Goal: Task Accomplishment & Management: Manage account settings

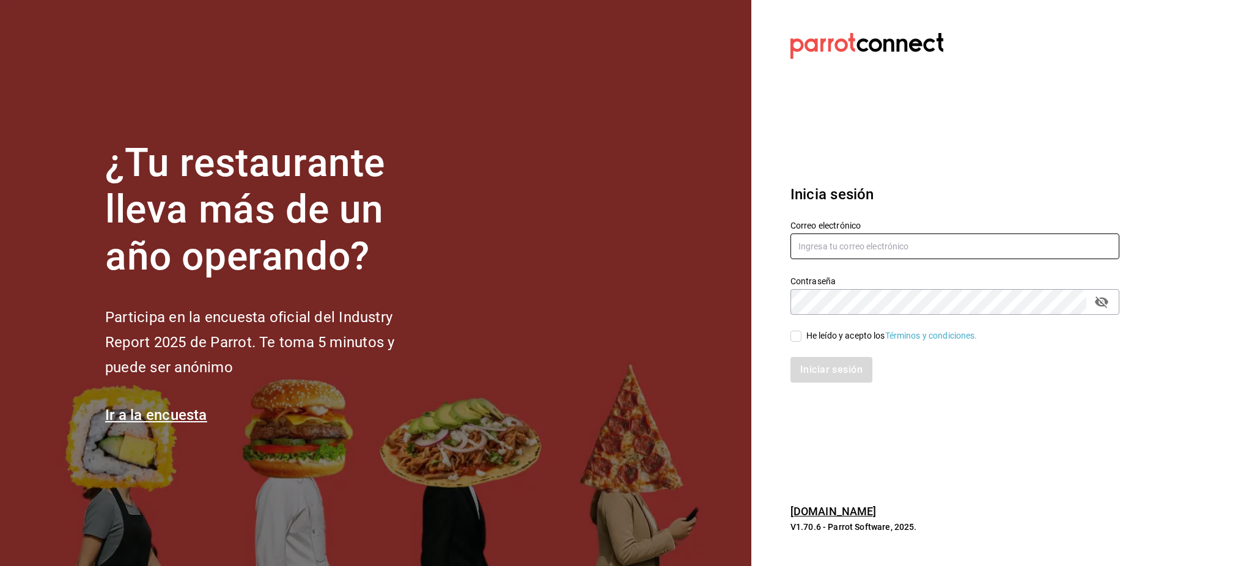
click at [807, 243] on input "text" at bounding box center [954, 246] width 329 height 26
paste input "rawrburger@cdmx.com Parr0tConnec7"
click at [898, 246] on input "rawrburger@cdmx.com Parr0tConnec7" at bounding box center [954, 246] width 329 height 26
type input "rawrburger@cdmx.com"
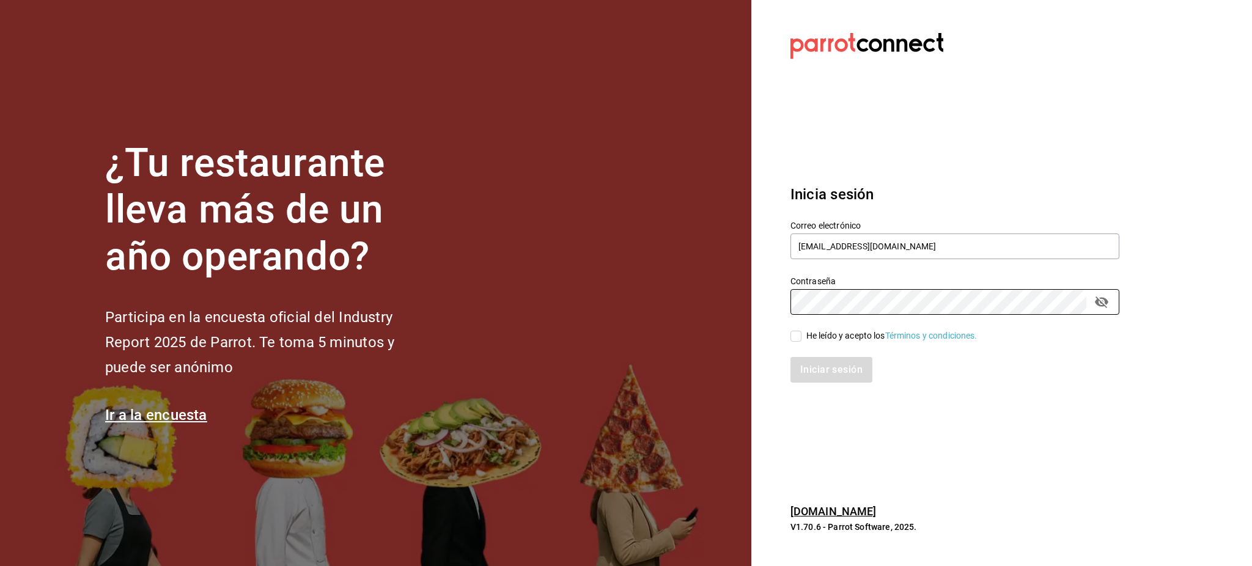
click at [833, 337] on div "He leído y acepto los Términos y condiciones." at bounding box center [891, 335] width 171 height 13
click at [801, 337] on input "He leído y acepto los Términos y condiciones." at bounding box center [795, 336] width 11 height 11
checkbox input "true"
click at [837, 368] on button "Iniciar sesión" at bounding box center [831, 370] width 83 height 26
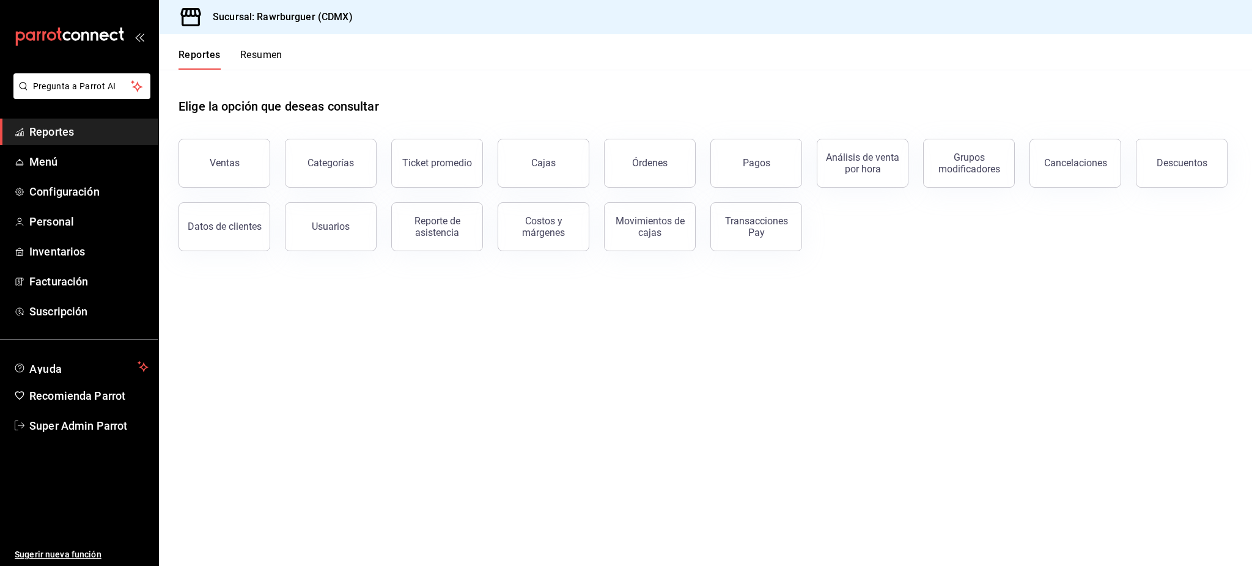
drag, startPoint x: 988, startPoint y: 262, endPoint x: 968, endPoint y: 265, distance: 19.8
click at [989, 262] on div "Elige la opción que deseas consultar Ventas Categorías Ticket promedio Cajas Ór…" at bounding box center [705, 170] width 1093 height 201
click at [67, 166] on span "Menú" at bounding box center [88, 161] width 119 height 16
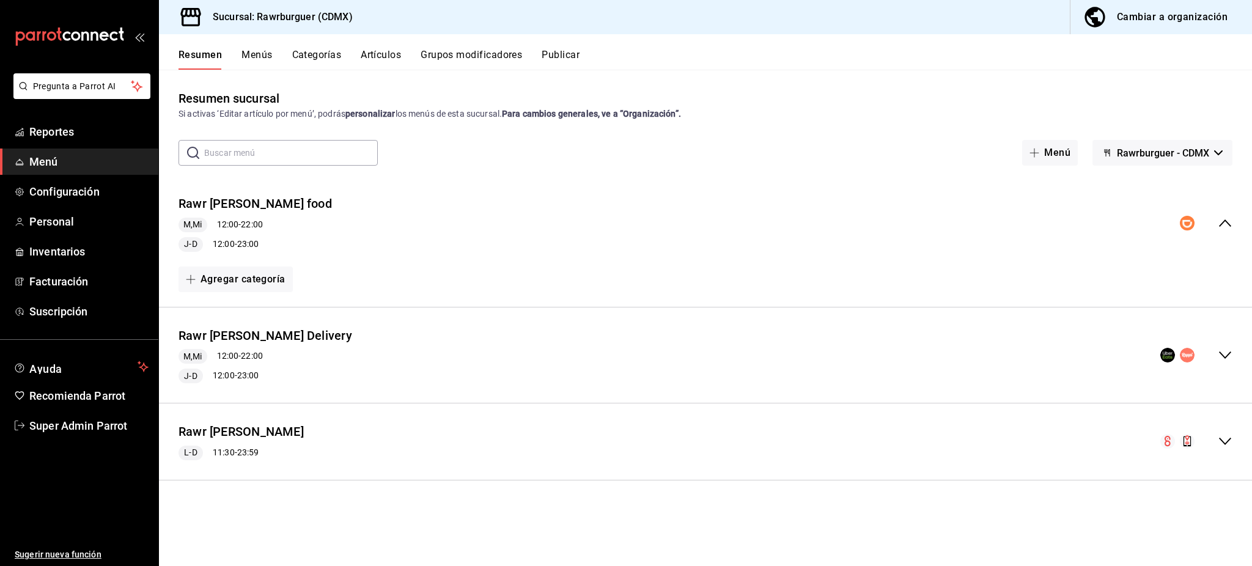
click at [1230, 447] on icon "collapse-menu-row" at bounding box center [1224, 441] width 15 height 15
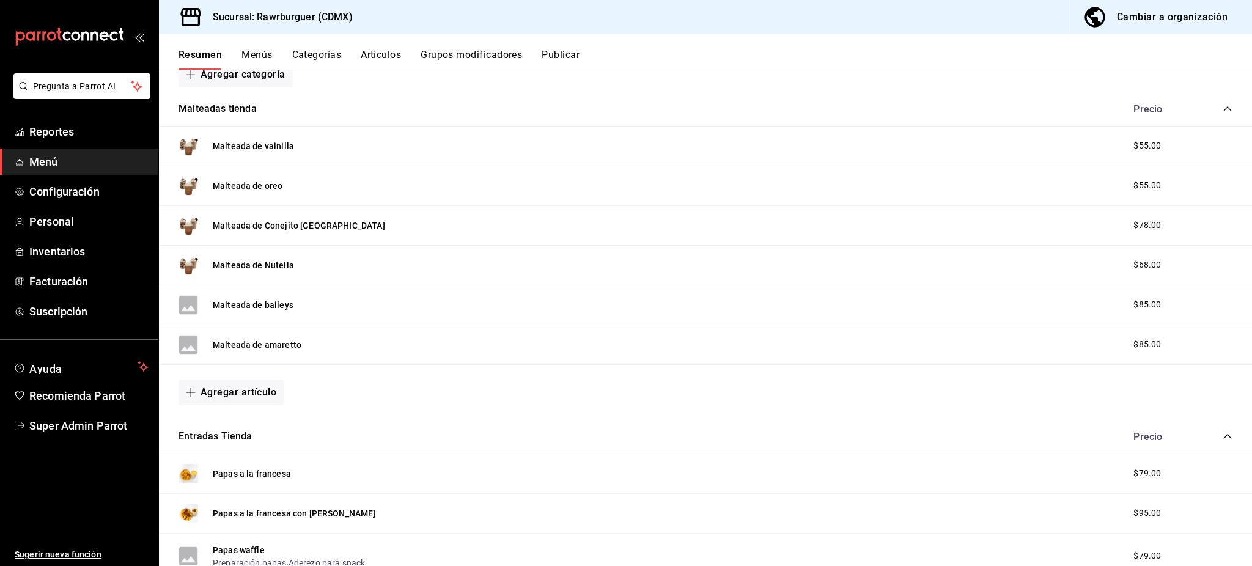
scroll to position [5, 0]
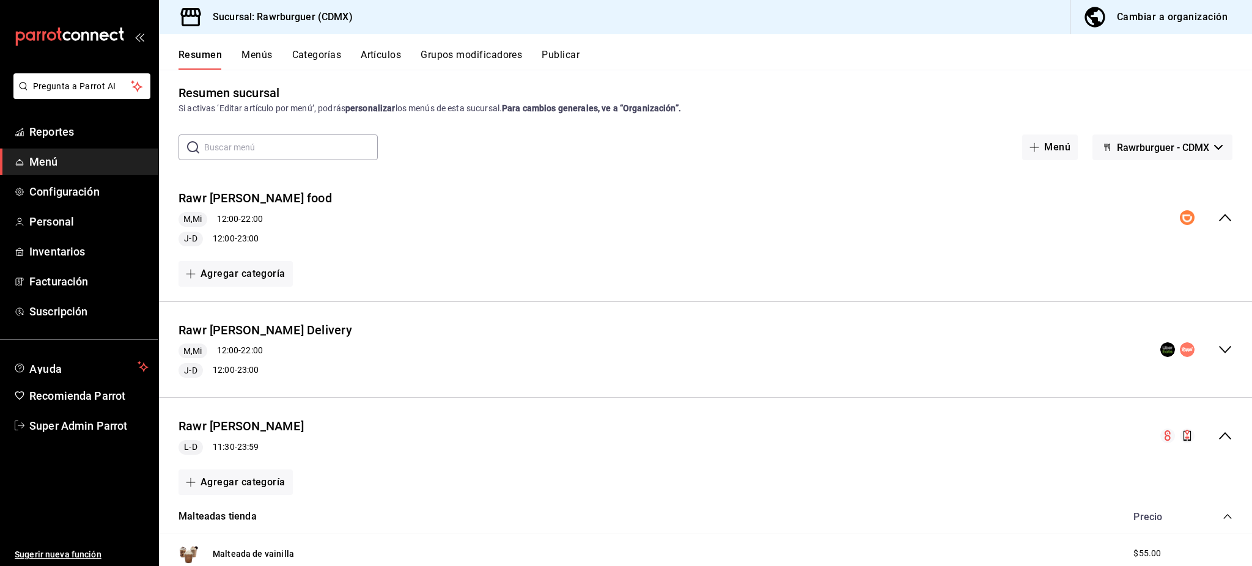
click at [1219, 436] on icon "collapse-menu-row" at bounding box center [1224, 435] width 15 height 15
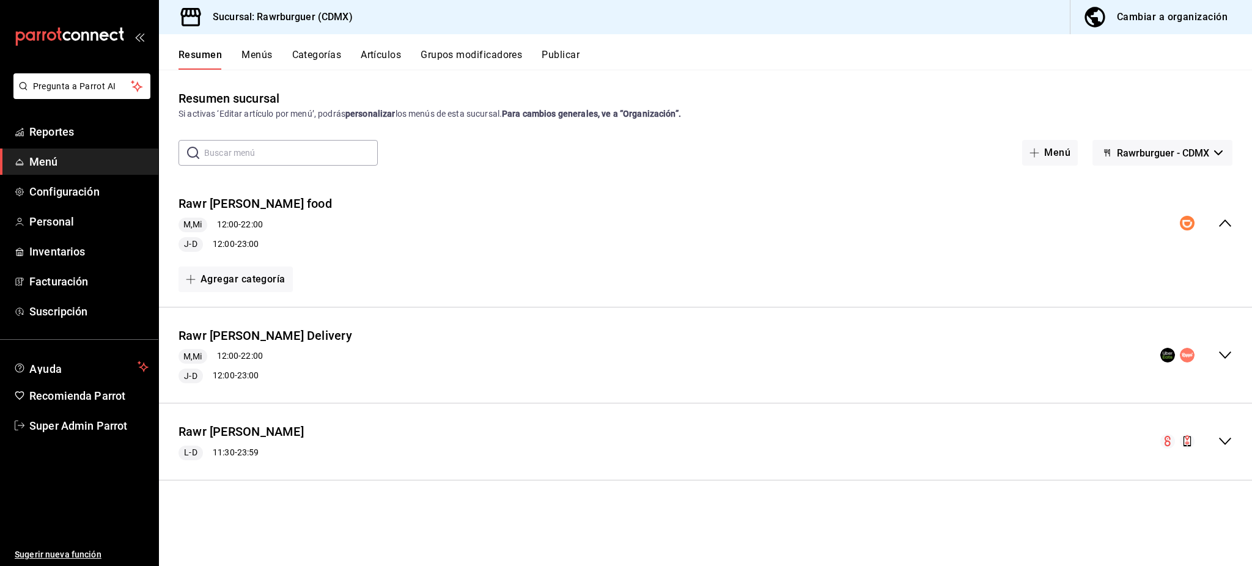
scroll to position [0, 0]
click at [1182, 20] on div "Cambiar a organización" at bounding box center [1171, 17] width 111 height 17
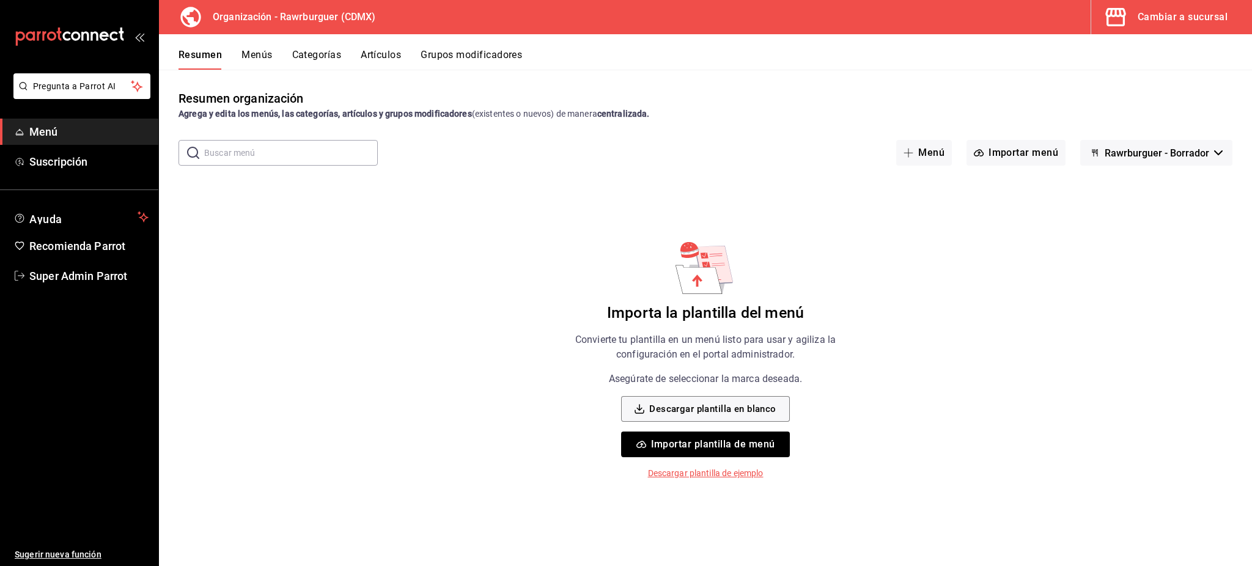
click at [1189, 13] on div "Cambiar a sucursal" at bounding box center [1182, 17] width 90 height 17
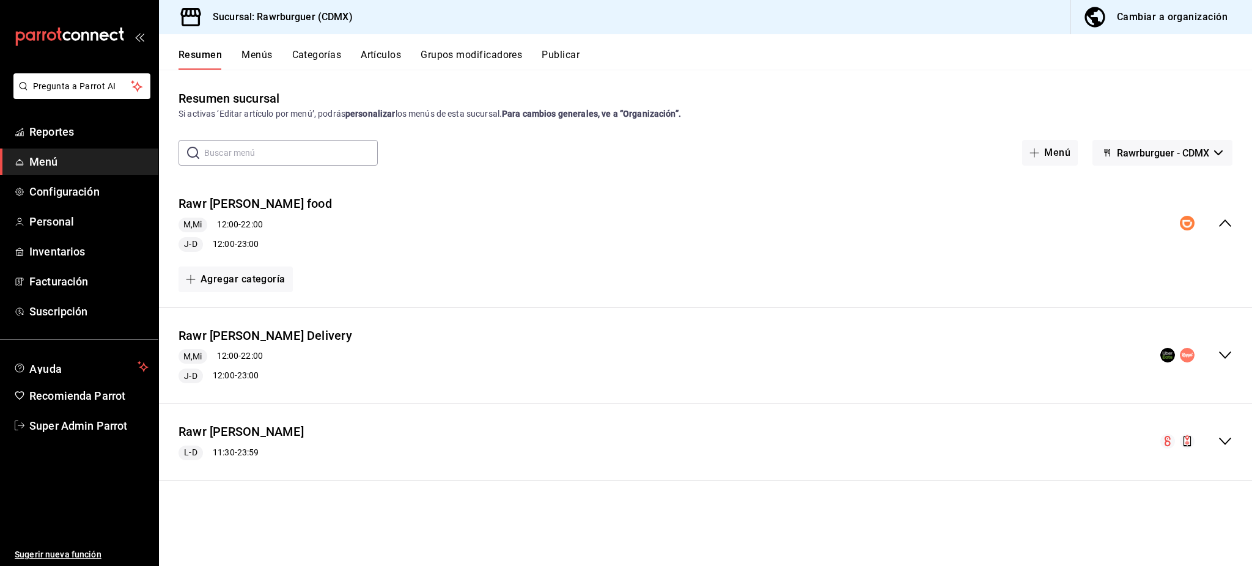
click at [1232, 356] on div "Rawr [PERSON_NAME] Delivery M,Mi 12:00 - 22:00 J-D 12:00 - 23:00" at bounding box center [705, 355] width 1093 height 76
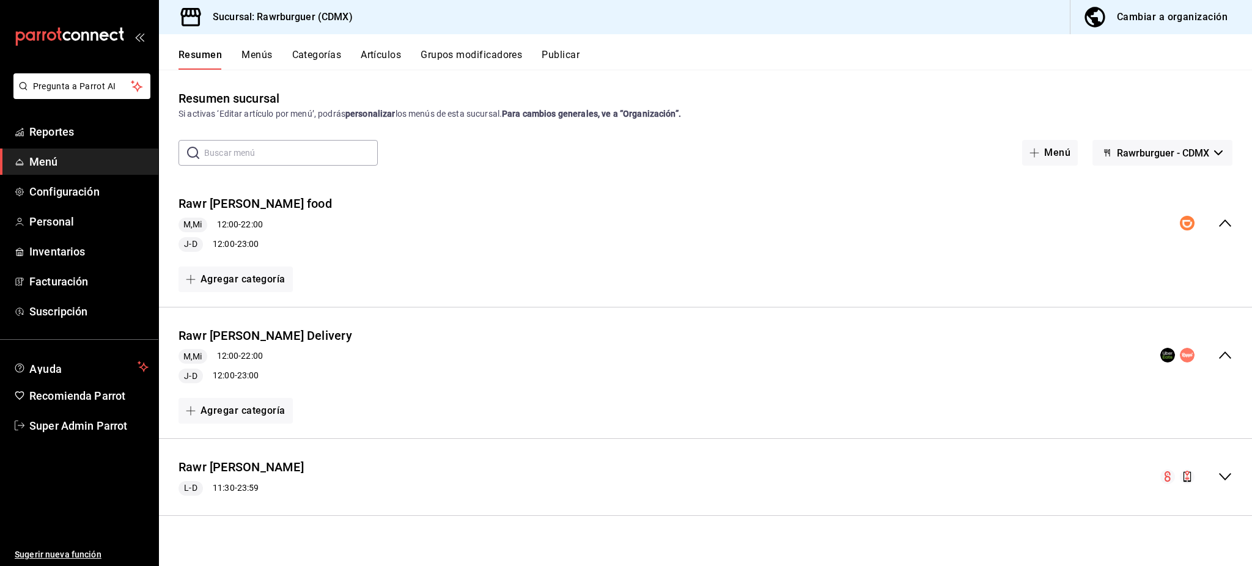
click at [1225, 355] on icon "collapse-menu-row" at bounding box center [1224, 355] width 15 height 15
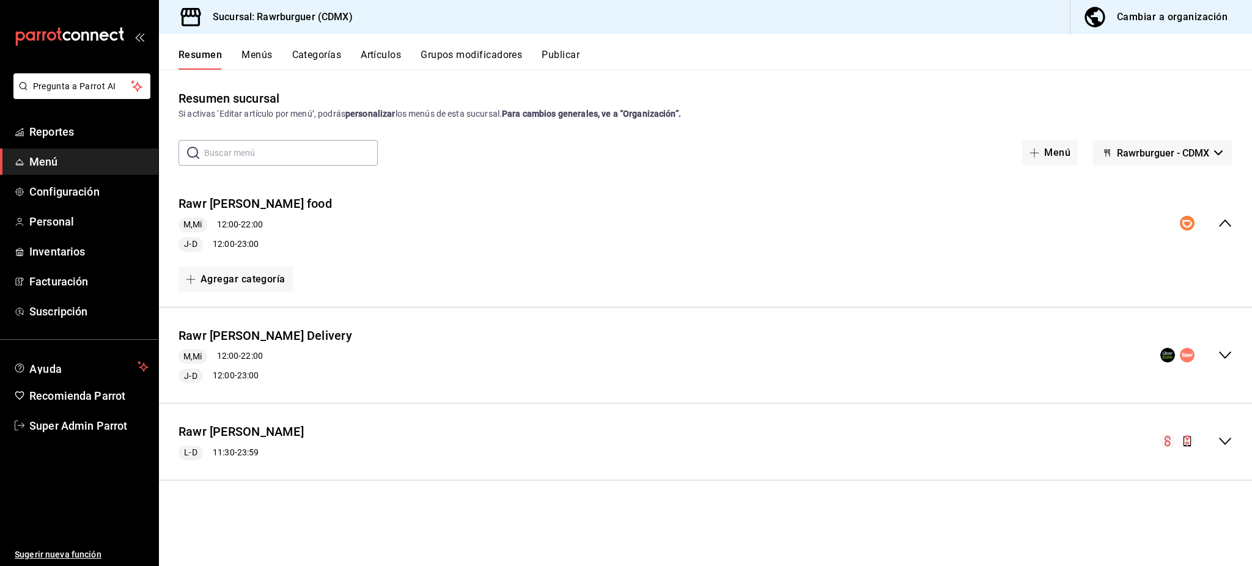
click at [1220, 216] on icon "collapse-menu-row" at bounding box center [1224, 223] width 15 height 15
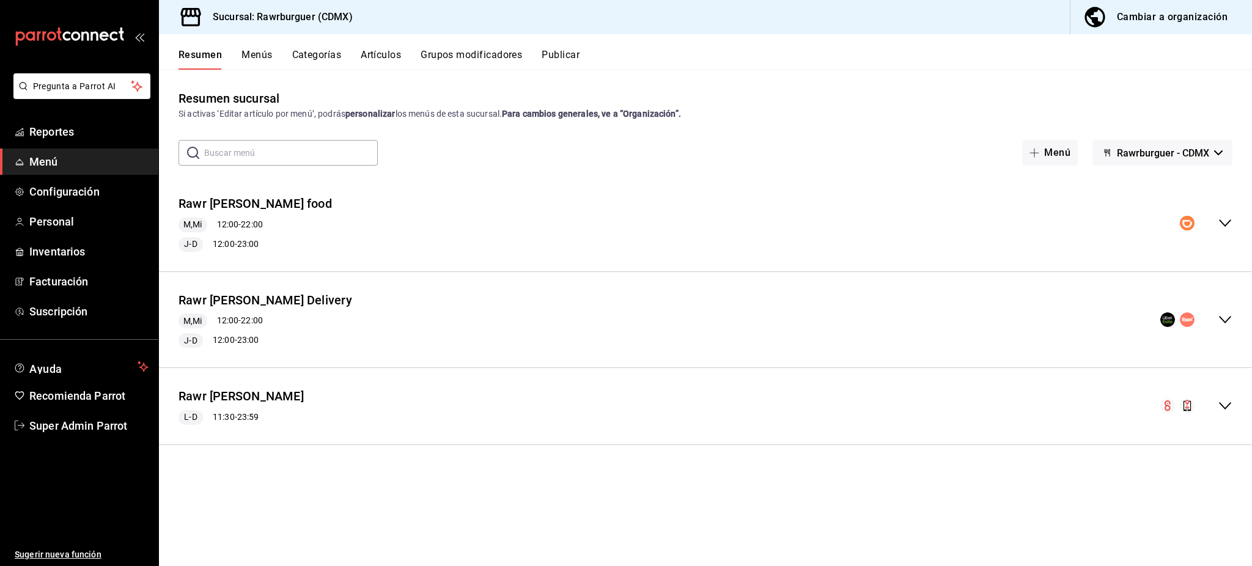
click at [1224, 224] on icon "collapse-menu-row" at bounding box center [1224, 223] width 15 height 15
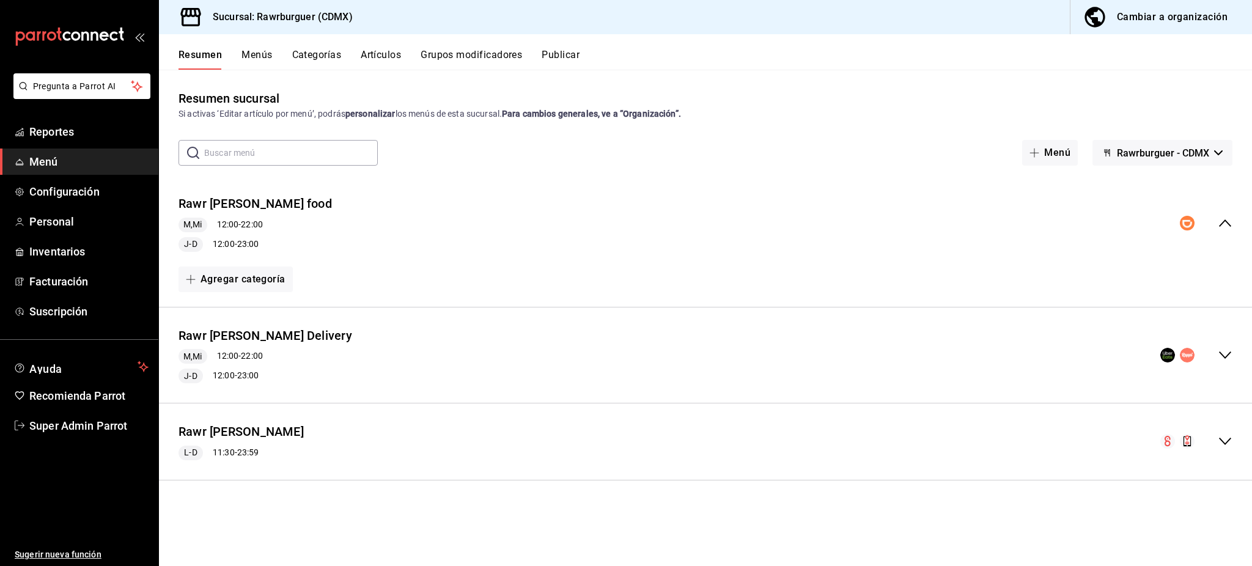
click at [1224, 224] on icon "collapse-menu-row" at bounding box center [1224, 223] width 15 height 15
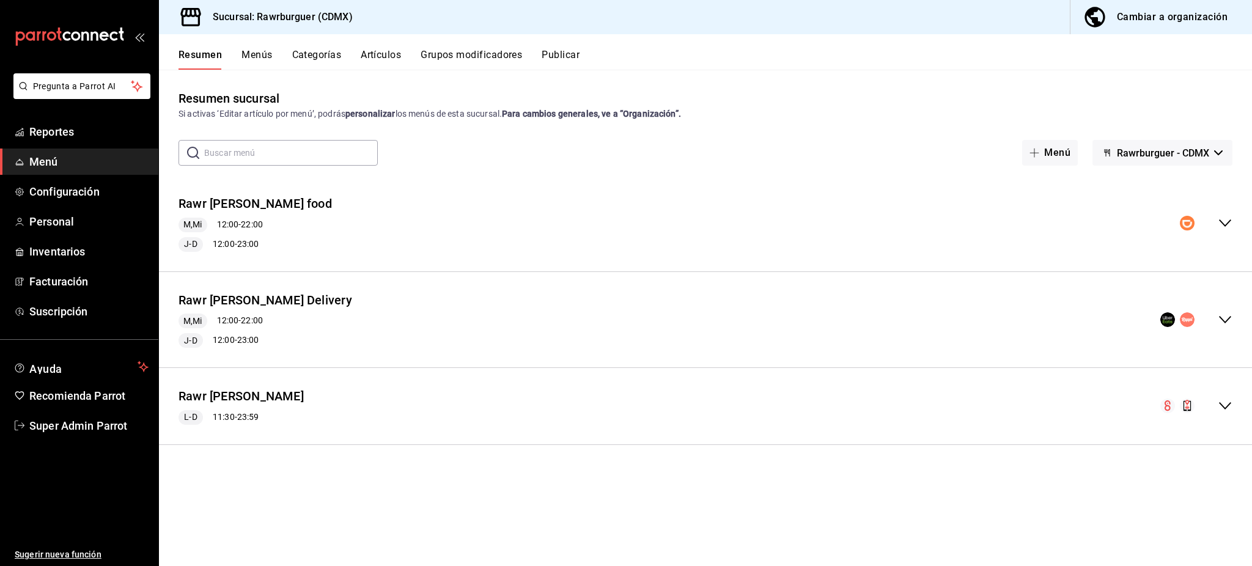
click at [1226, 326] on icon "collapse-menu-row" at bounding box center [1224, 319] width 15 height 15
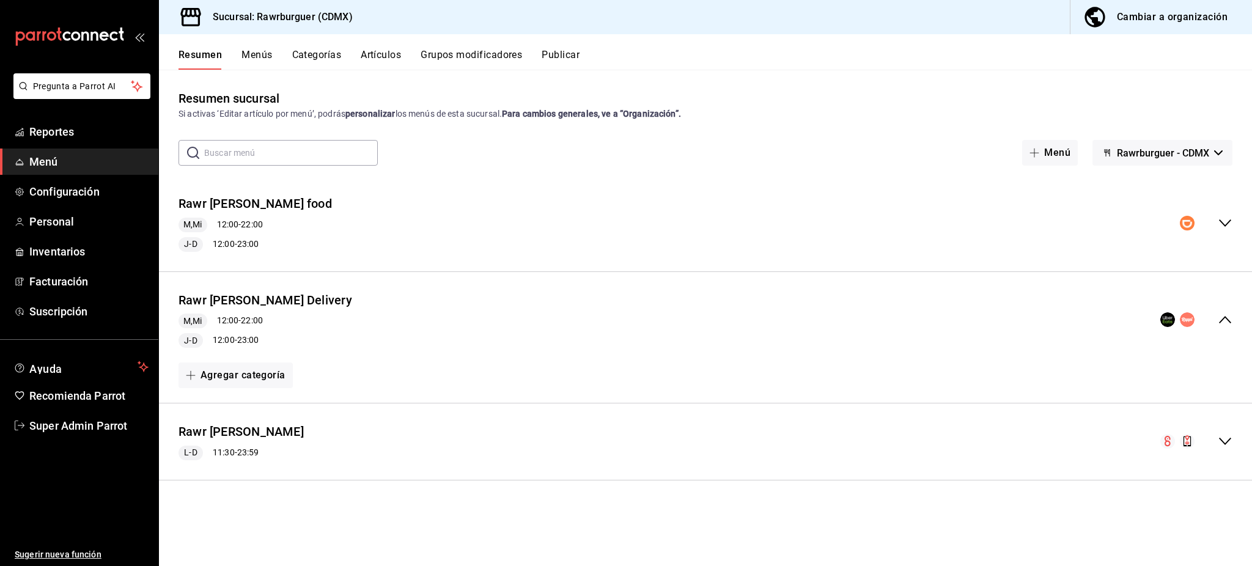
click at [1179, 155] on span "Rawrburguer - CDMX" at bounding box center [1162, 153] width 92 height 12
click at [1181, 182] on li "Rawrburguer - CDMX" at bounding box center [1161, 184] width 111 height 29
click at [1180, 152] on span "Rawrburguer - CDMX" at bounding box center [1162, 153] width 92 height 12
drag, startPoint x: 1214, startPoint y: 312, endPoint x: 1223, endPoint y: 316, distance: 10.7
click at [1215, 312] on div at bounding box center [626, 283] width 1252 height 566
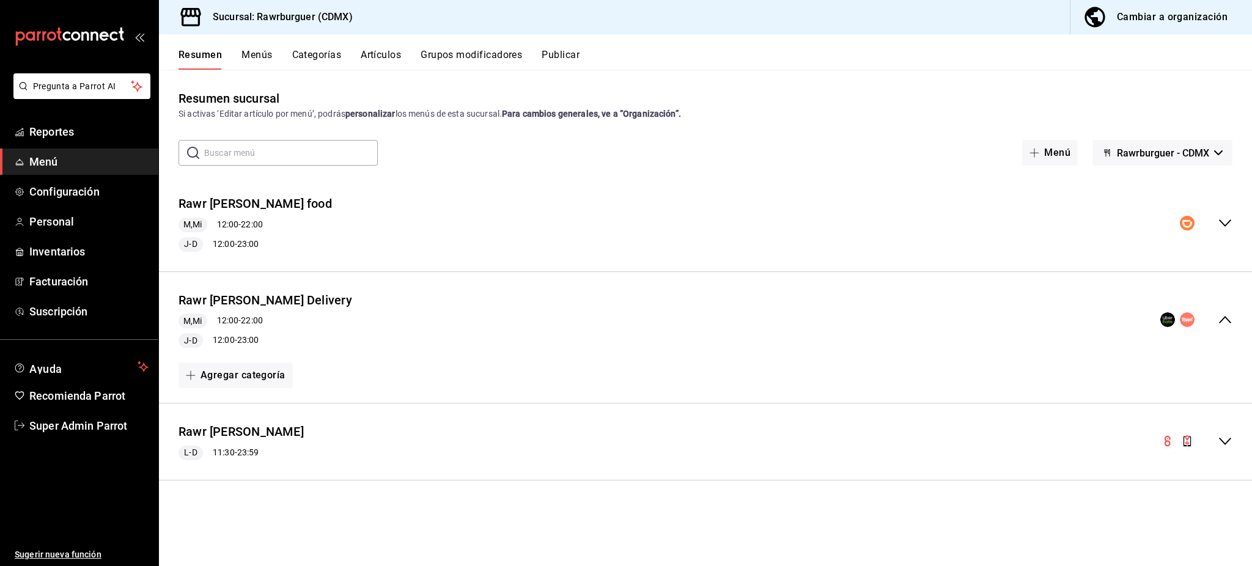
click at [1230, 320] on body "Pregunta a Parrot AI Reportes Menú Configuración Personal Inventarios Facturaci…" at bounding box center [626, 283] width 1252 height 566
click at [1225, 321] on icon "collapse-menu-row" at bounding box center [1224, 319] width 15 height 15
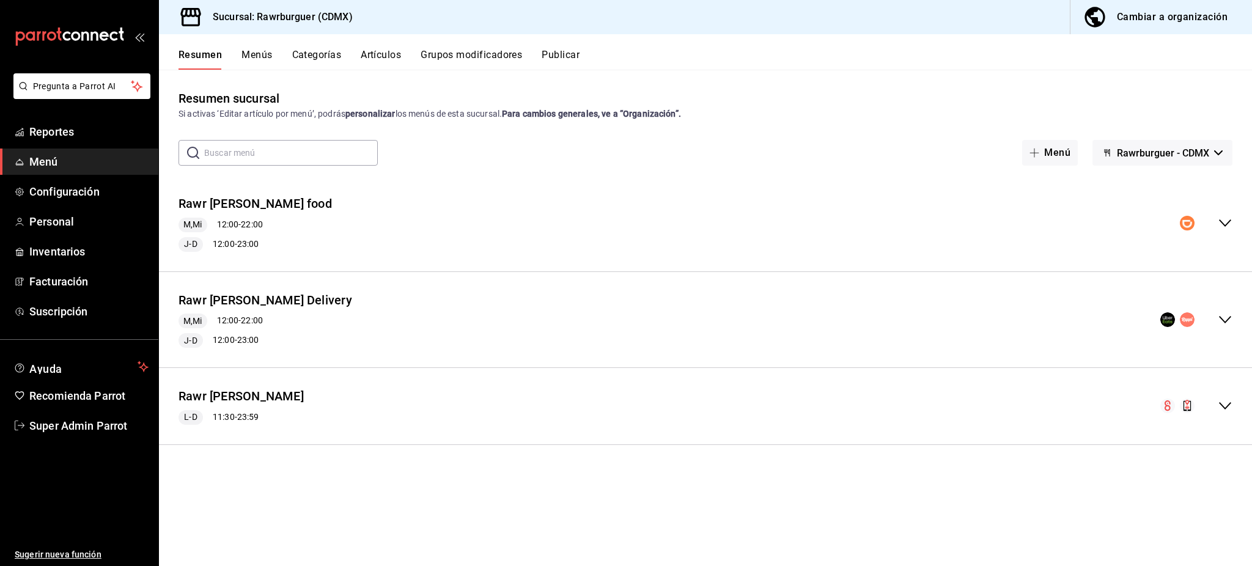
click at [1224, 321] on icon "collapse-menu-row" at bounding box center [1225, 319] width 12 height 7
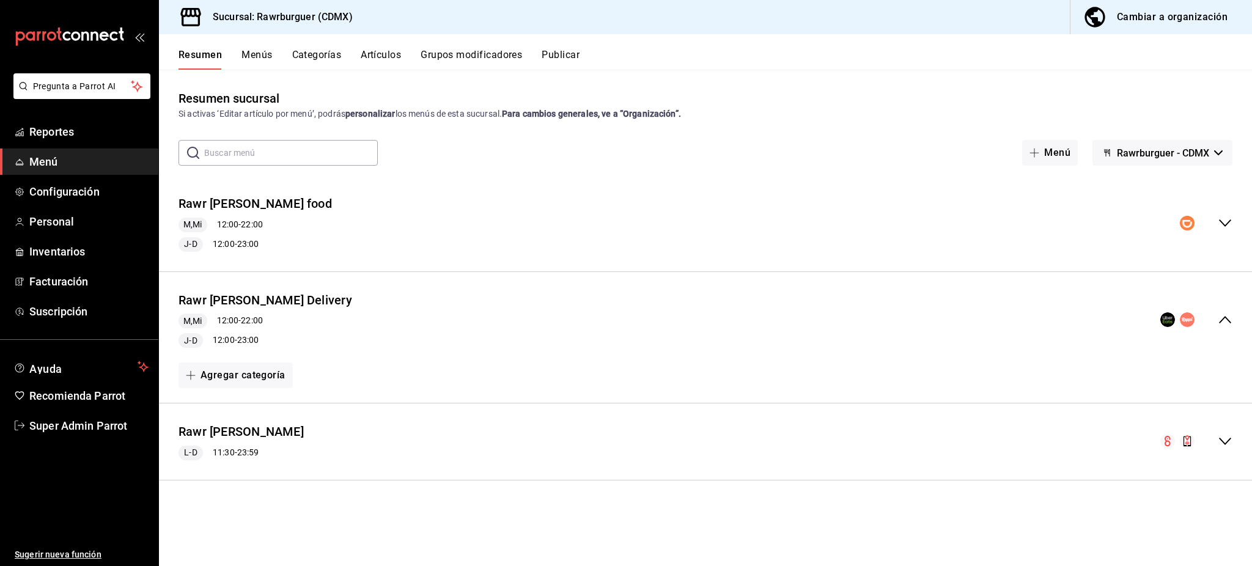
click at [331, 56] on button "Categorías" at bounding box center [316, 59] width 49 height 21
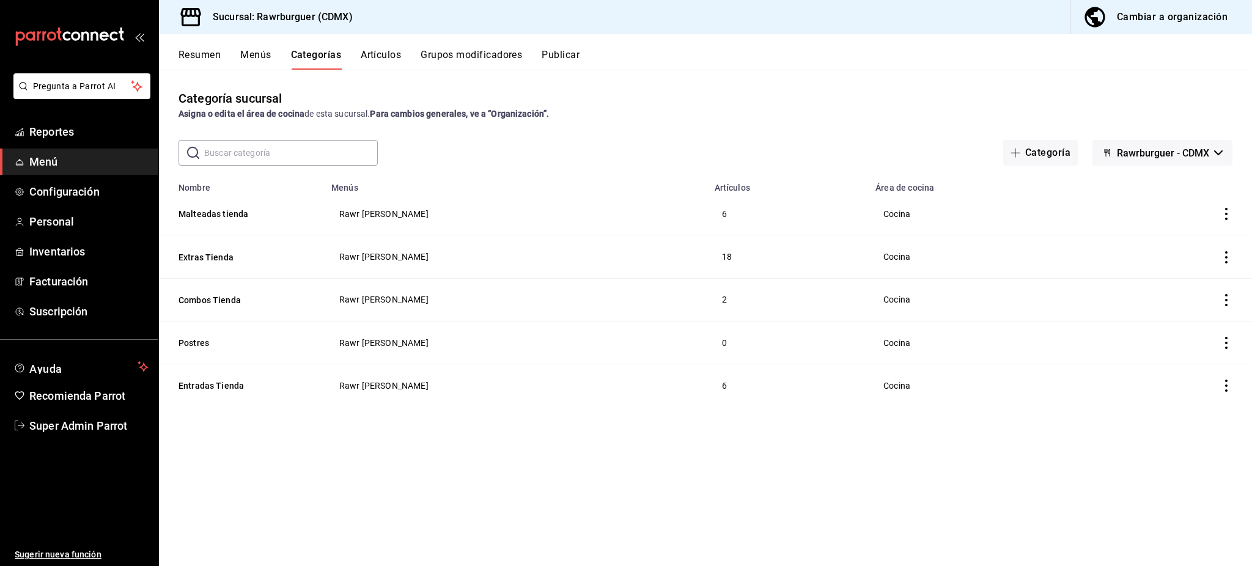
drag, startPoint x: 199, startPoint y: 62, endPoint x: 777, endPoint y: 89, distance: 579.3
click at [728, 88] on div "Resumen Menús Categorías Artículos Grupos modificadores Publicar Categoría sucu…" at bounding box center [705, 300] width 1093 height 532
click at [1167, 148] on span "Rawrburguer - CDMX" at bounding box center [1162, 153] width 92 height 12
click at [1152, 186] on li "Sin marca" at bounding box center [1161, 184] width 111 height 29
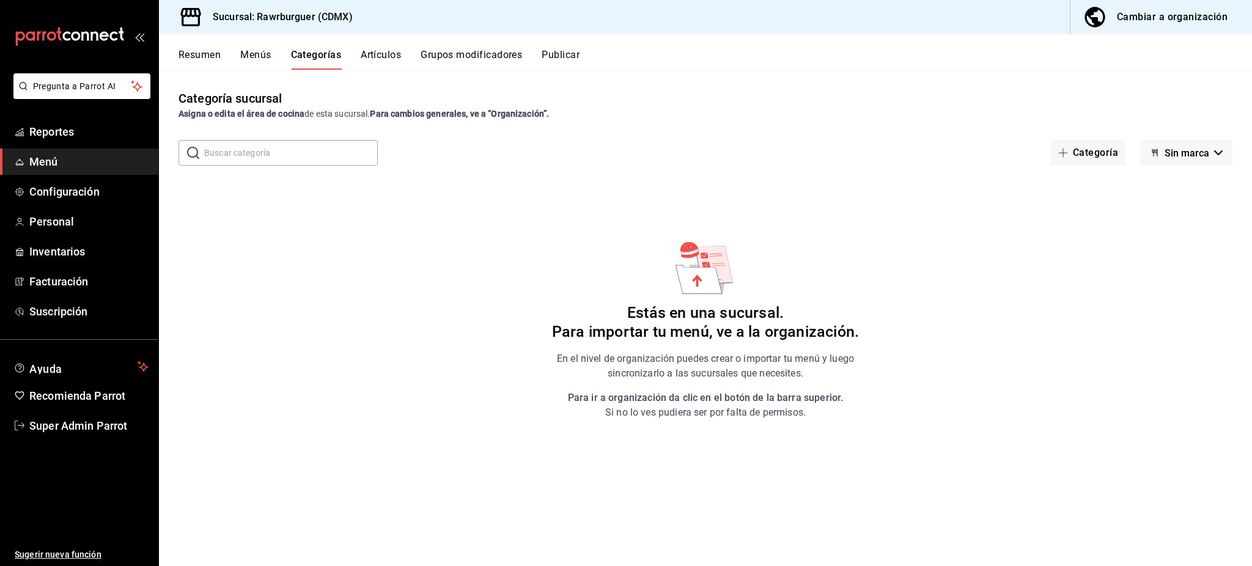
click at [1158, 153] on icon "button" at bounding box center [1154, 153] width 10 height 10
click at [1153, 216] on li "Rawrburguer - CDMX" at bounding box center [1185, 214] width 111 height 29
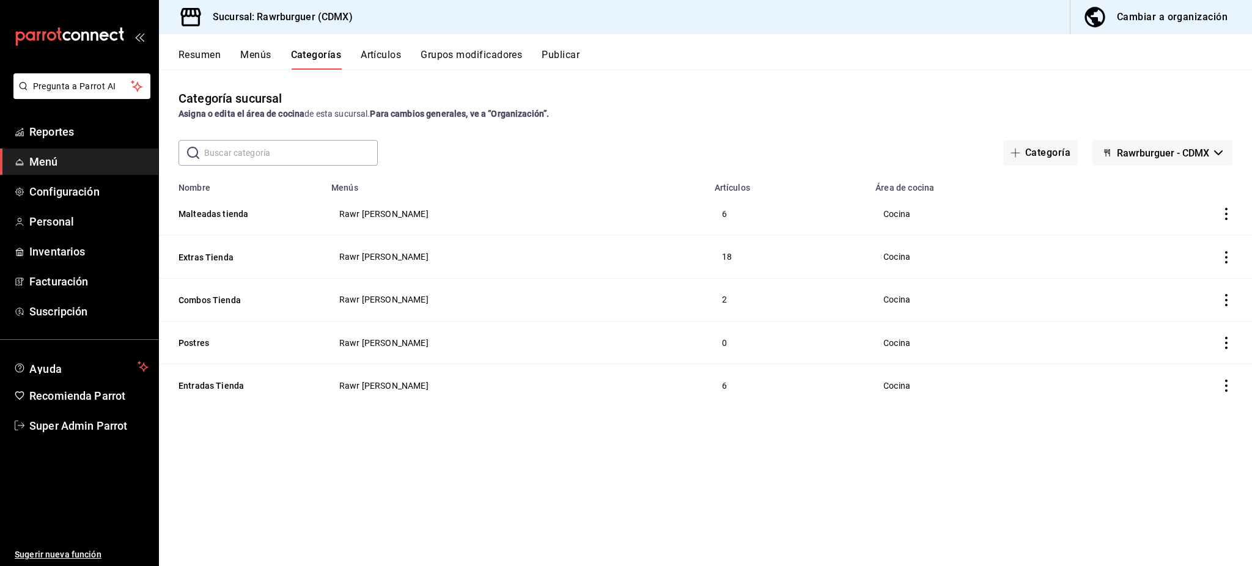
click at [192, 54] on button "Resumen" at bounding box center [199, 59] width 42 height 21
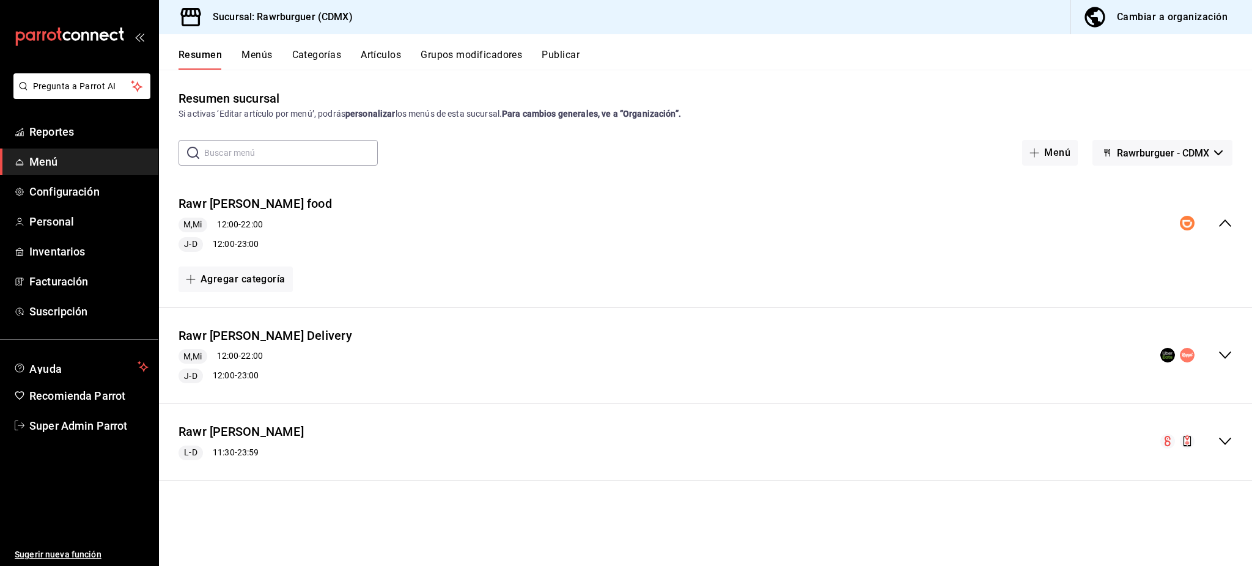
click at [1236, 356] on div "Rawr [PERSON_NAME] Delivery M,Mi 12:00 - 22:00 J-D 12:00 - 23:00" at bounding box center [705, 355] width 1093 height 76
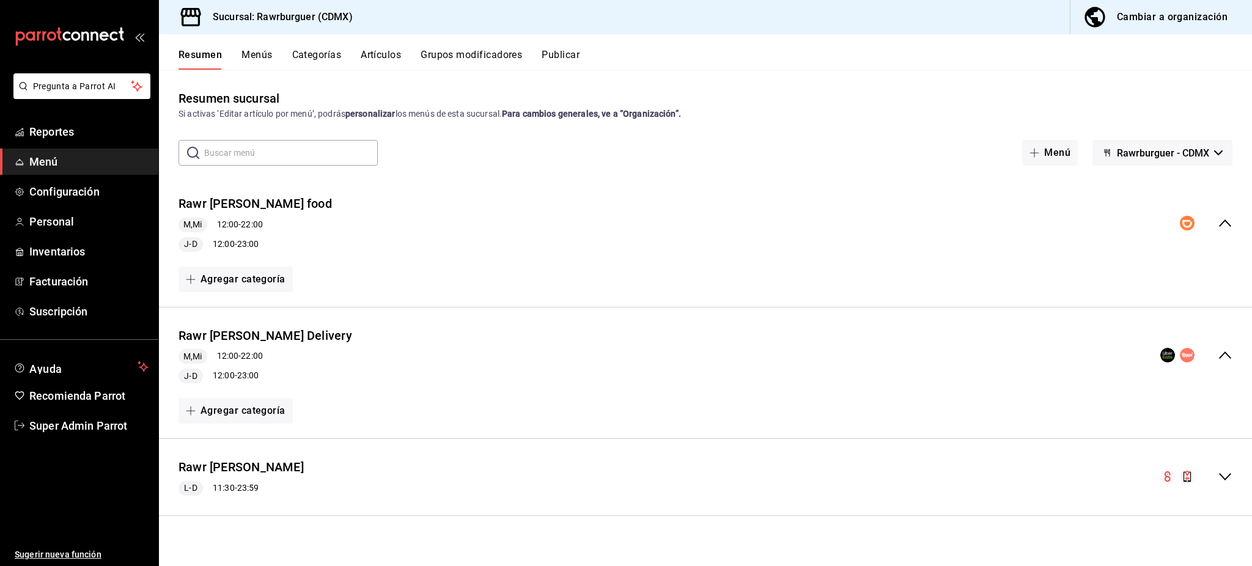
click at [1233, 361] on div "Rawr [PERSON_NAME] Delivery M,Mi 12:00 - 22:00 J-D 12:00 - 23:00" at bounding box center [705, 355] width 1093 height 76
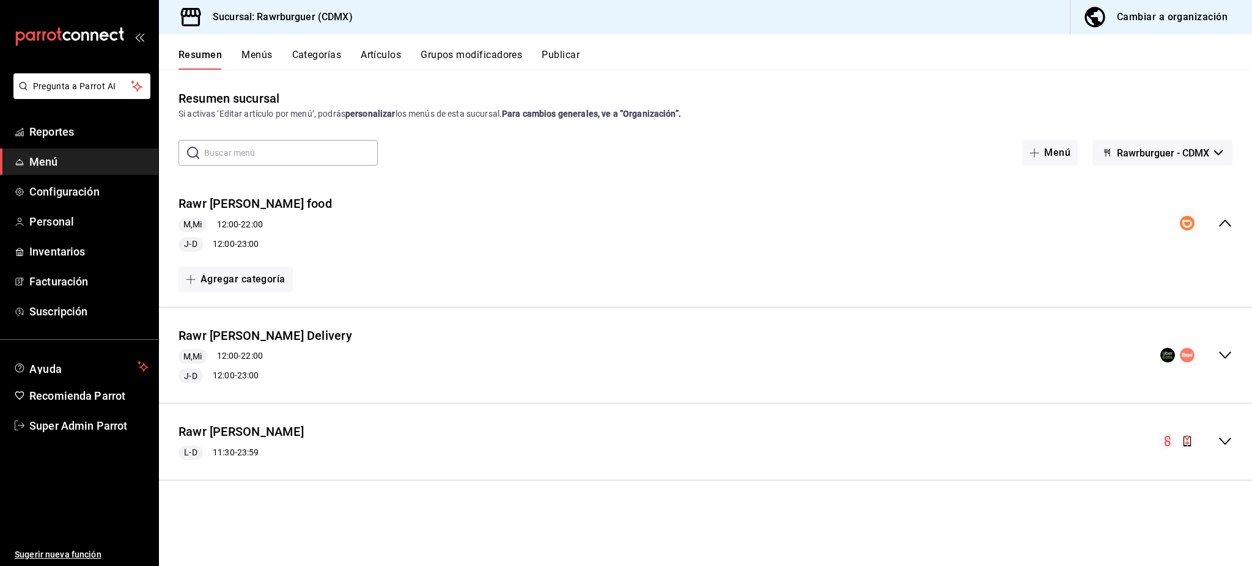
click at [1231, 367] on div "Rawr [PERSON_NAME] Delivery M,Mi 12:00 - 22:00 J-D 12:00 - 23:00" at bounding box center [705, 355] width 1093 height 76
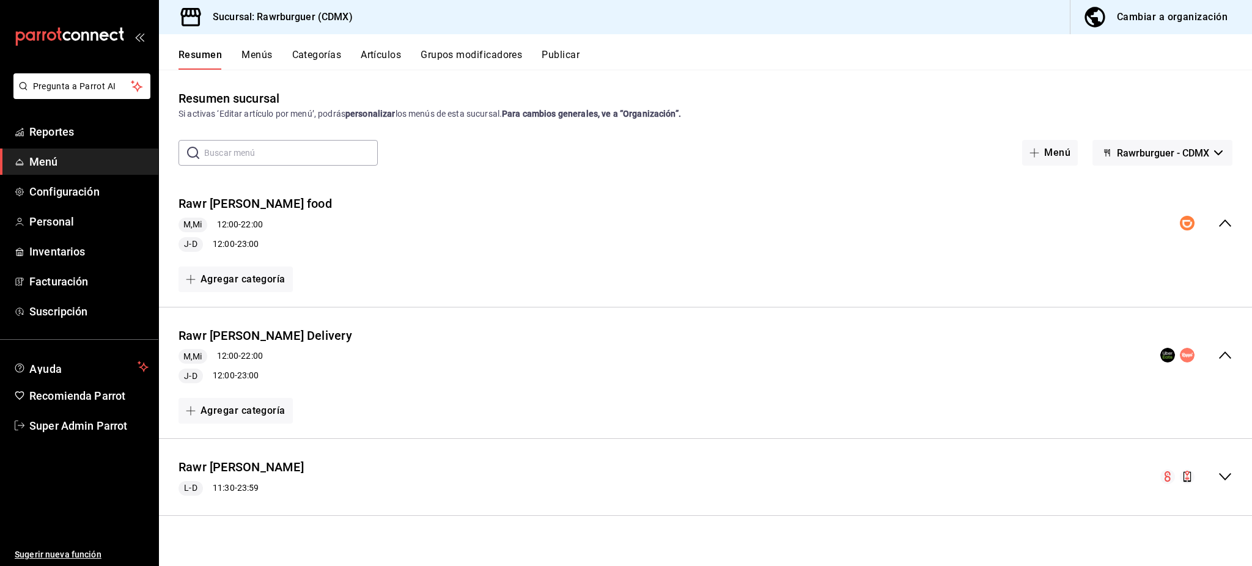
click at [1233, 359] on div "Rawr [PERSON_NAME] Delivery M,Mi 12:00 - 22:00 J-D 12:00 - 23:00" at bounding box center [705, 355] width 1093 height 76
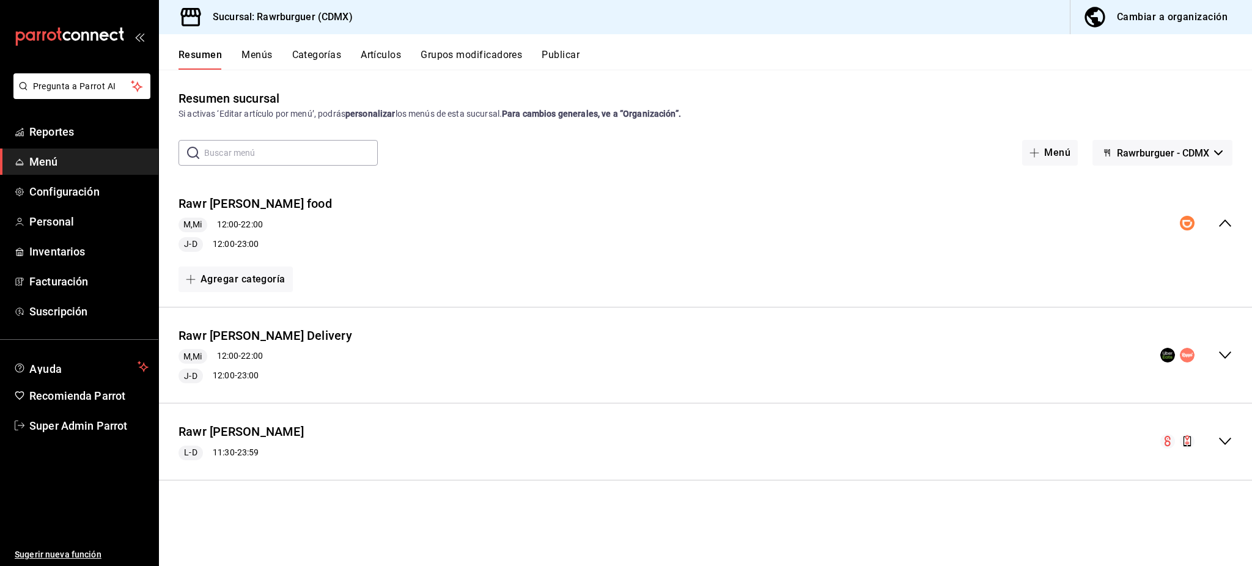
click at [1226, 439] on icon "collapse-menu-row" at bounding box center [1224, 441] width 15 height 15
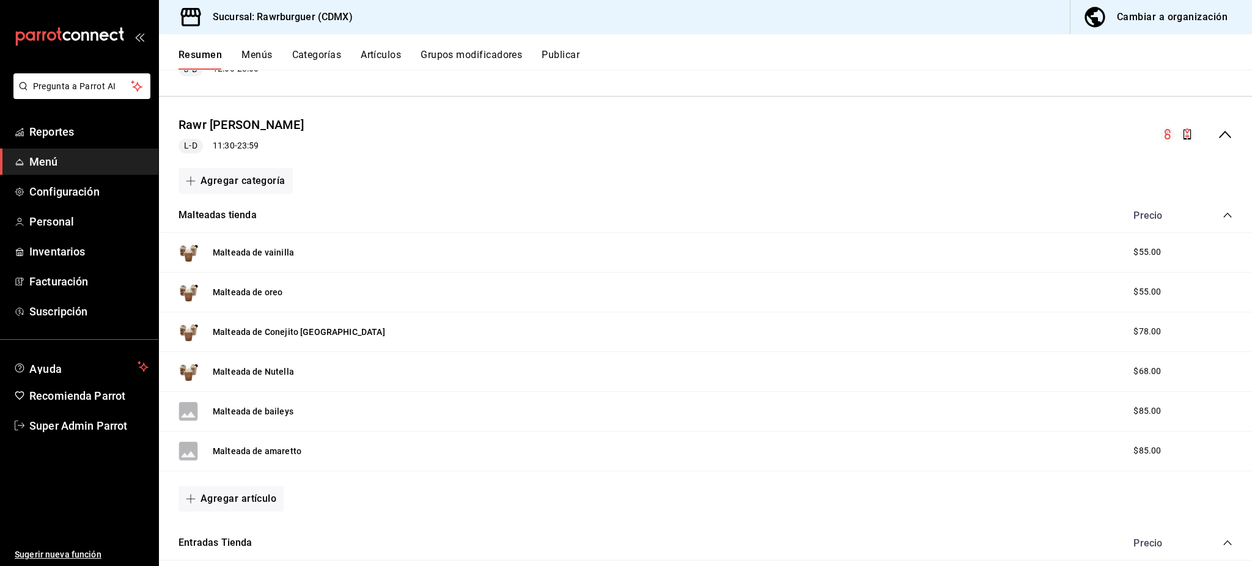
scroll to position [570, 0]
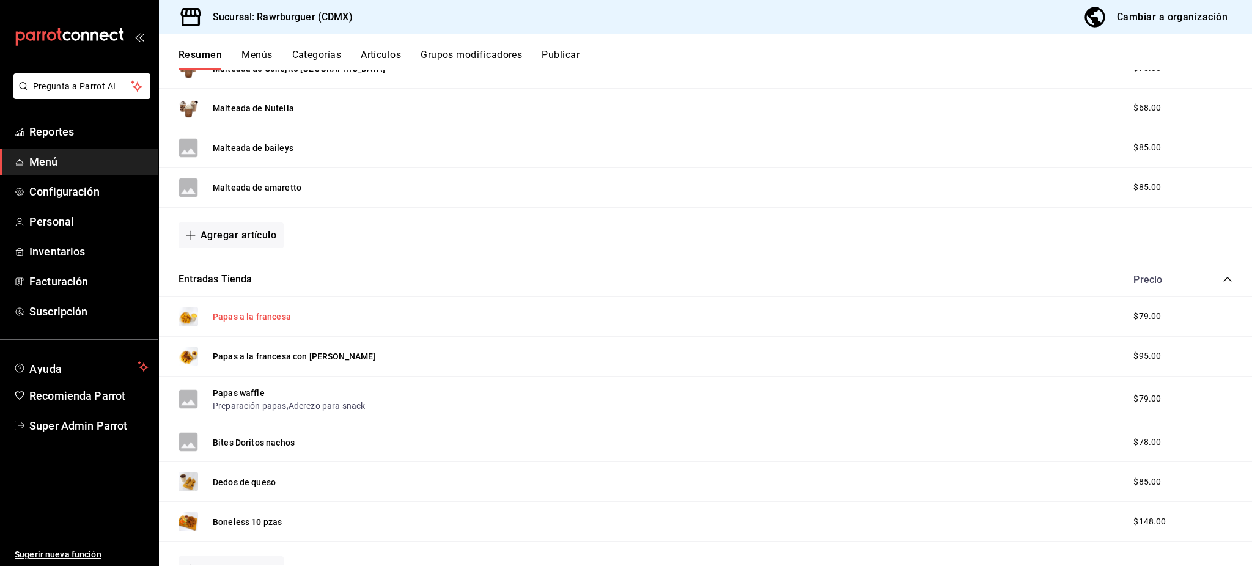
click at [281, 320] on button "Papas a la francesa" at bounding box center [252, 316] width 78 height 12
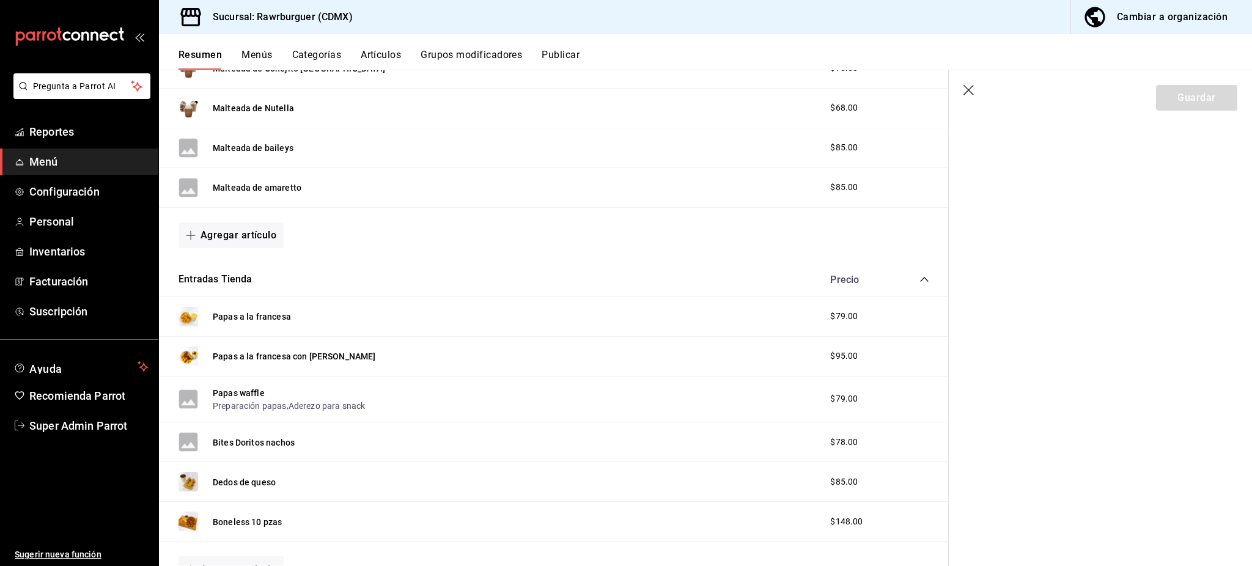
click at [966, 94] on icon "button" at bounding box center [969, 91] width 12 height 12
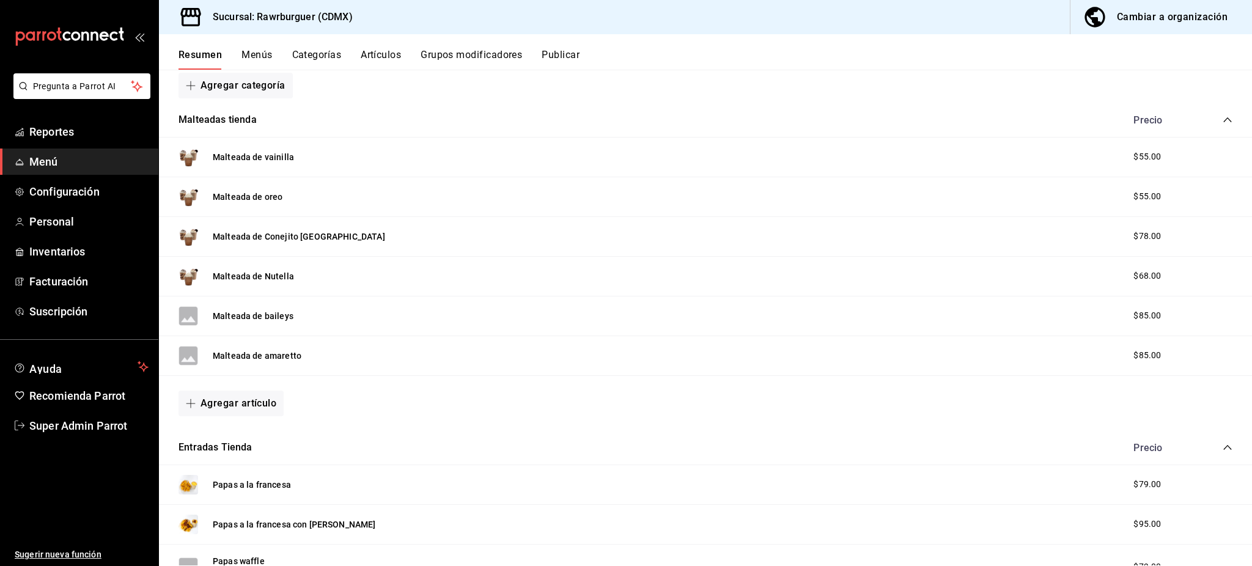
scroll to position [81, 0]
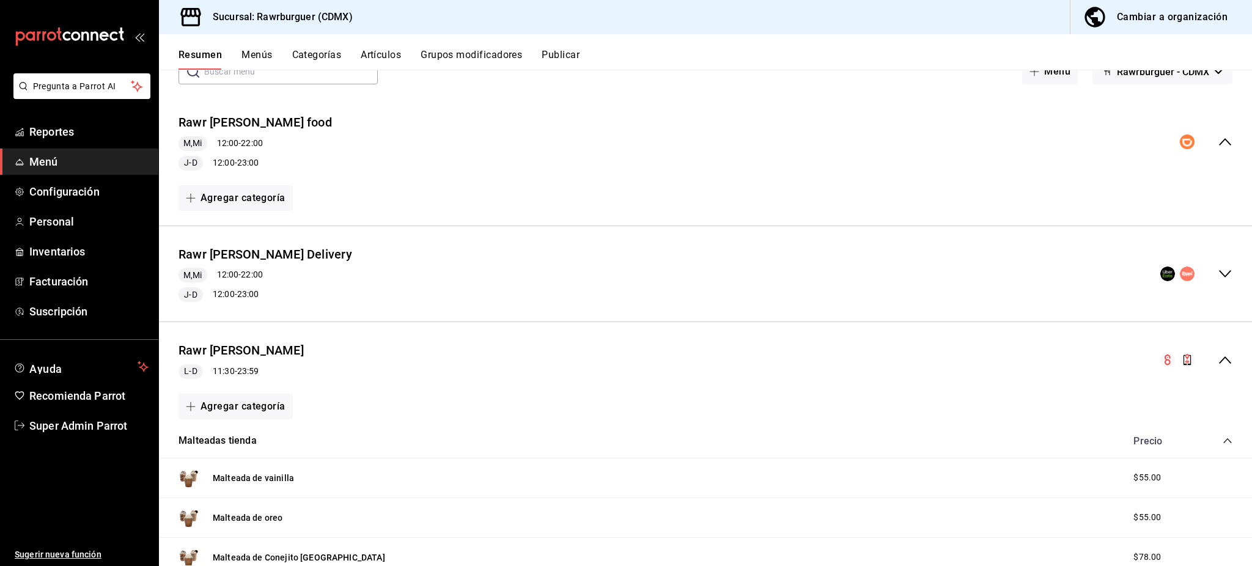
click at [1223, 364] on div "Rawr [PERSON_NAME] L-D 11:30 - 23:59" at bounding box center [705, 360] width 1093 height 57
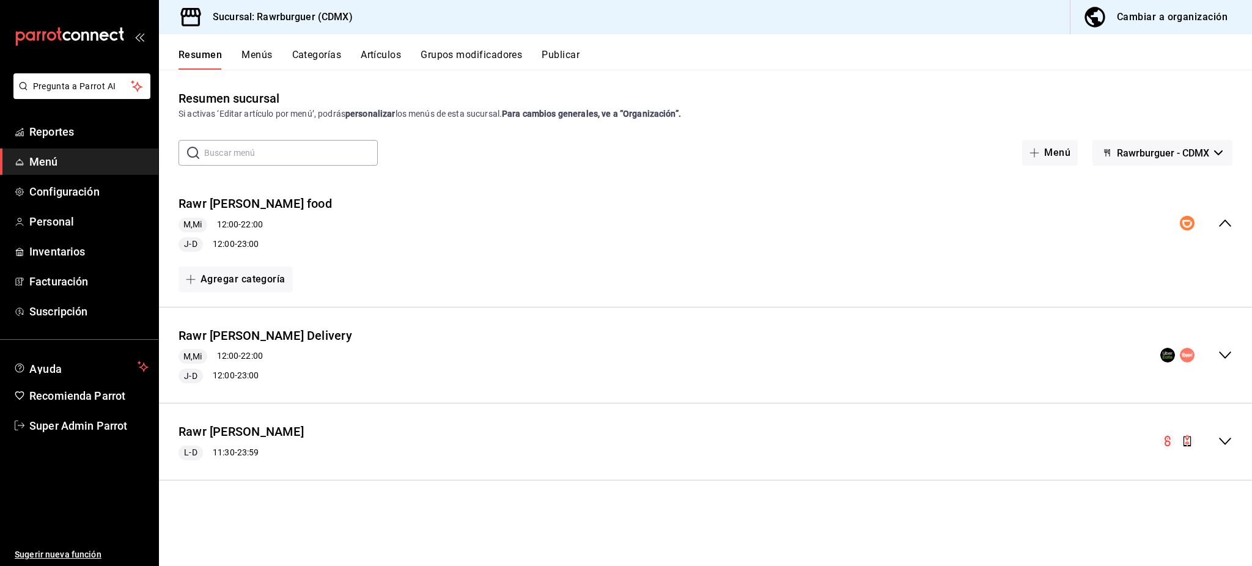
scroll to position [0, 0]
click at [247, 56] on button "Menús" at bounding box center [256, 59] width 31 height 21
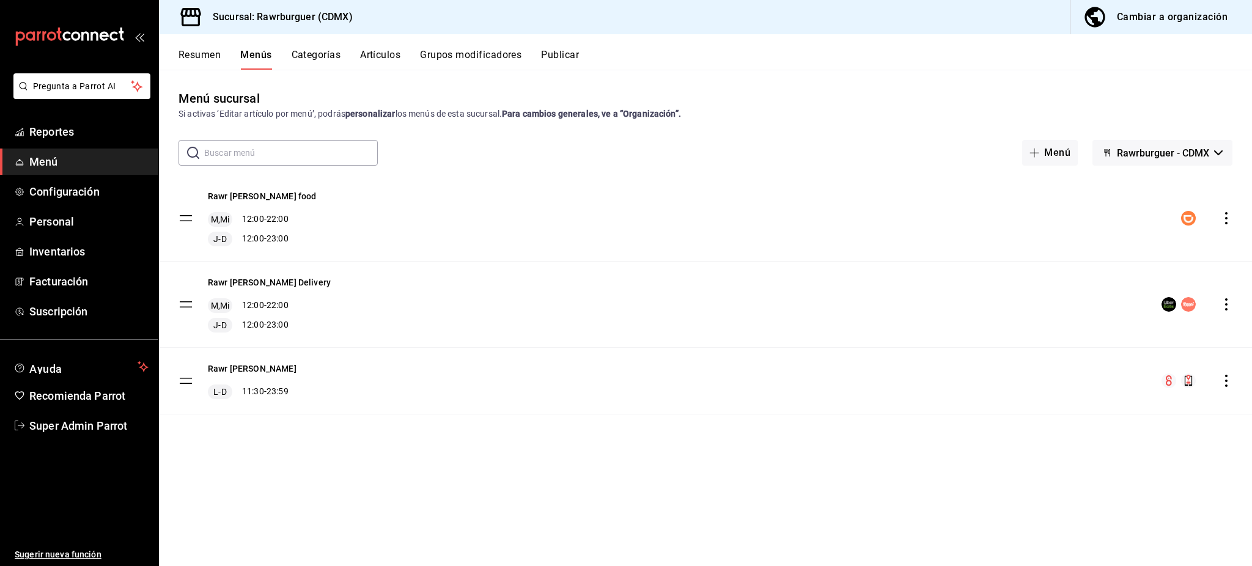
click at [1226, 379] on icon "actions" at bounding box center [1226, 381] width 12 height 12
click at [726, 485] on div at bounding box center [626, 283] width 1252 height 566
click at [1226, 307] on icon "actions" at bounding box center [1226, 304] width 12 height 12
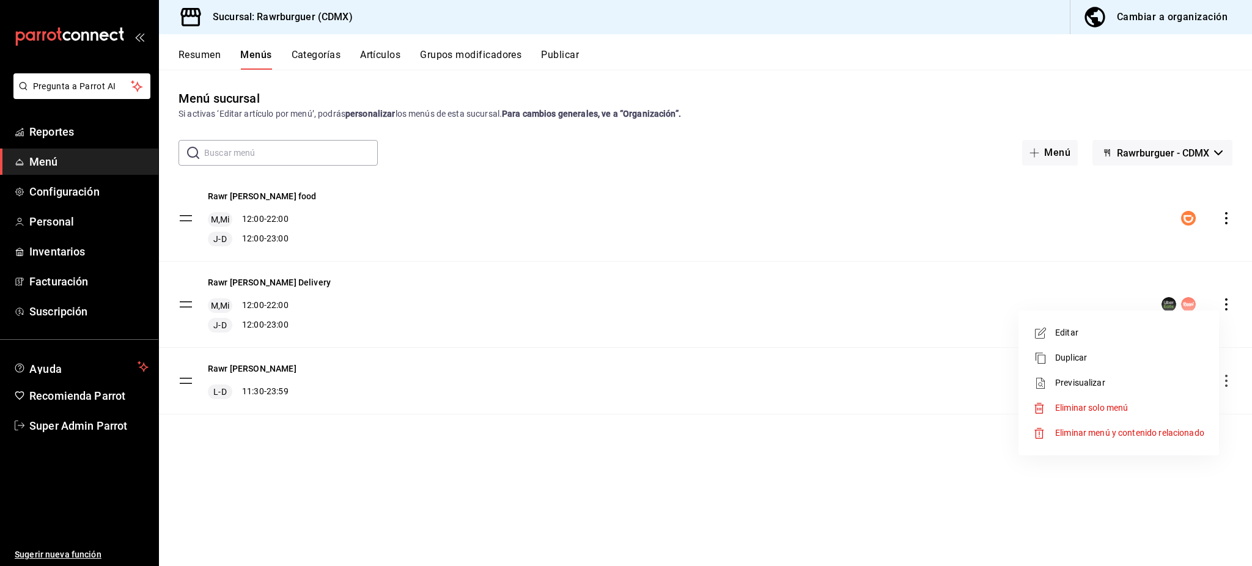
click at [376, 59] on div at bounding box center [626, 283] width 1252 height 566
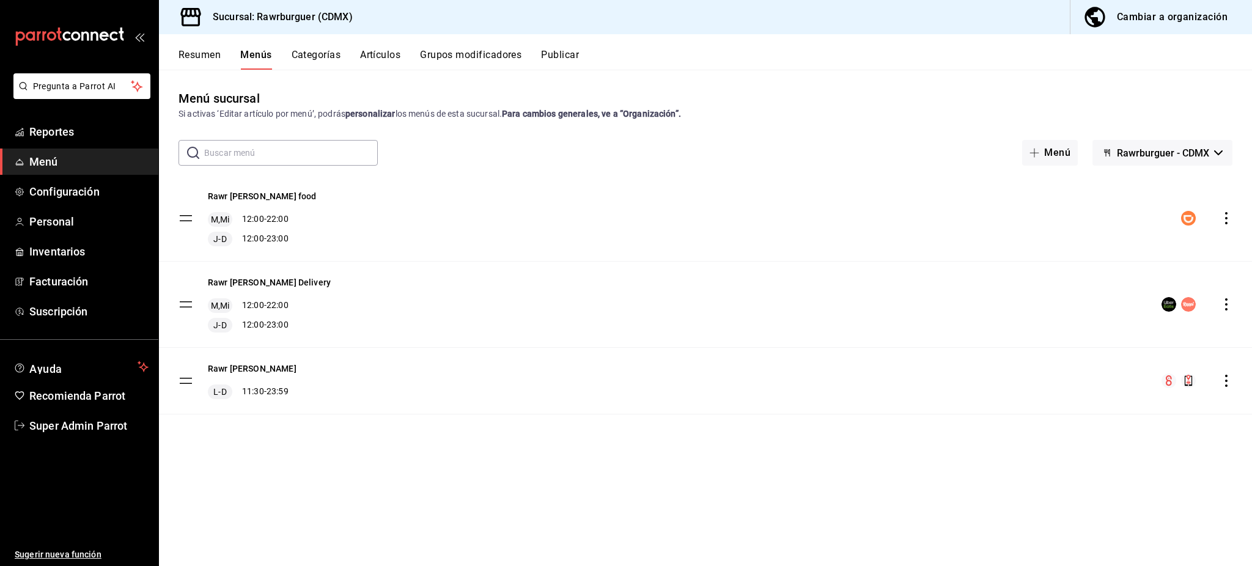
click at [376, 57] on body "Pregunta a Parrot AI Reportes Menú Configuración Personal Inventarios Facturaci…" at bounding box center [626, 283] width 1252 height 566
click at [381, 57] on button "Artículos" at bounding box center [380, 59] width 40 height 21
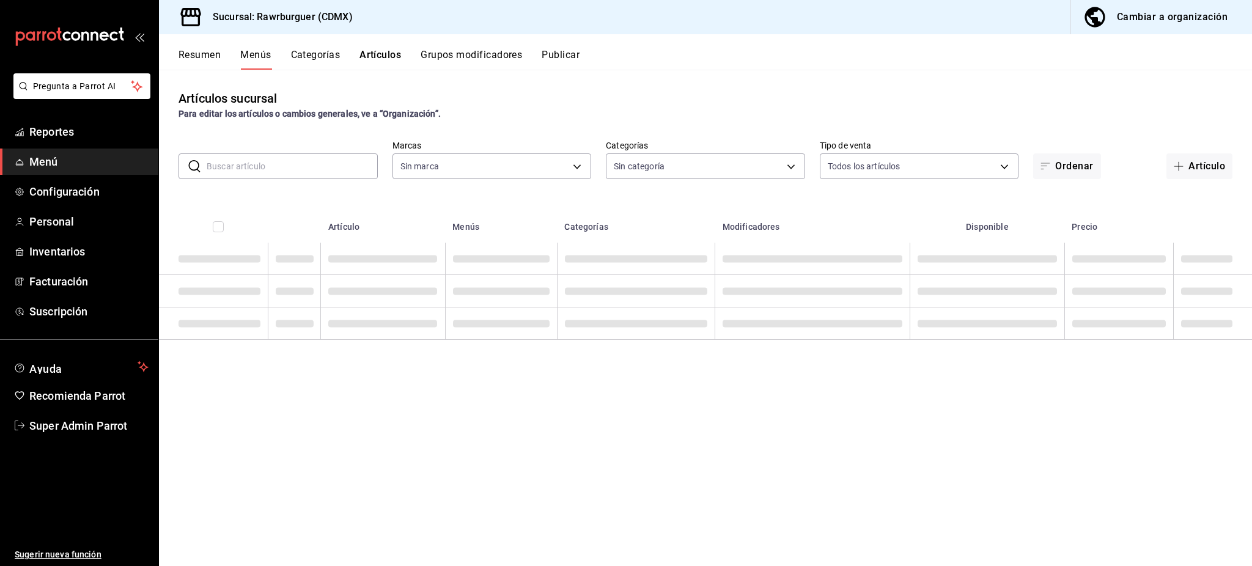
click at [284, 174] on input "text" at bounding box center [292, 166] width 171 height 24
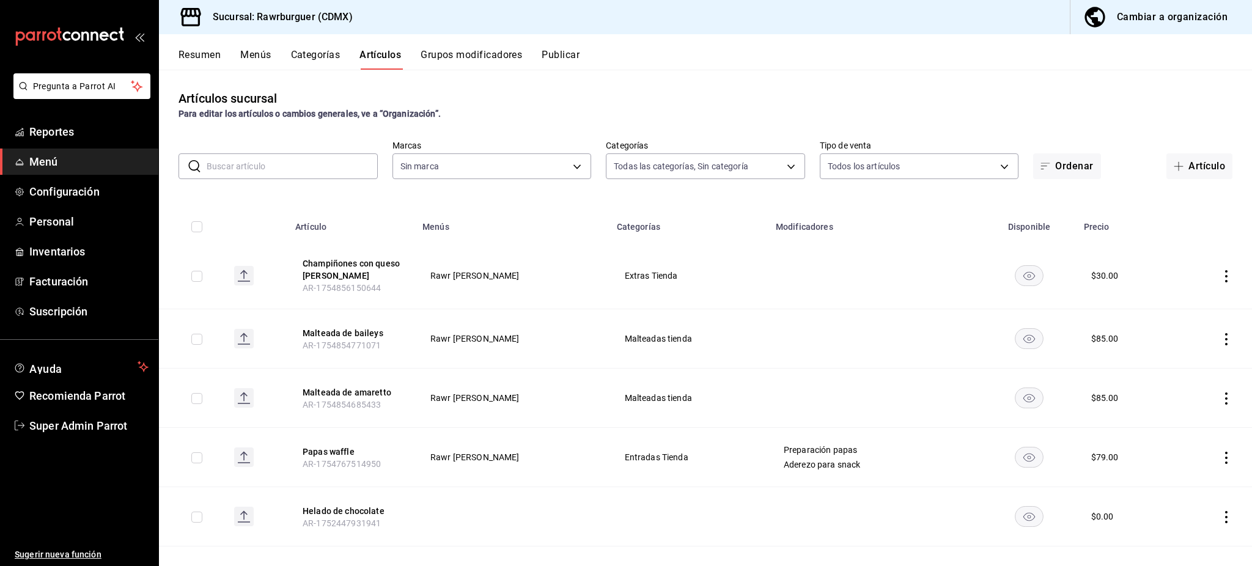
type input "6e3d98d8-7e4a-4944-804f-3cc8072a6d51,6d308737-ecb7-40a3-9422-f7d756e86295,c4e3f…"
paste input "Combo Mata Arterías"
type input "Combo Mata Arterías"
type input "c688a348-8af5-4db2-8017-60906265672a"
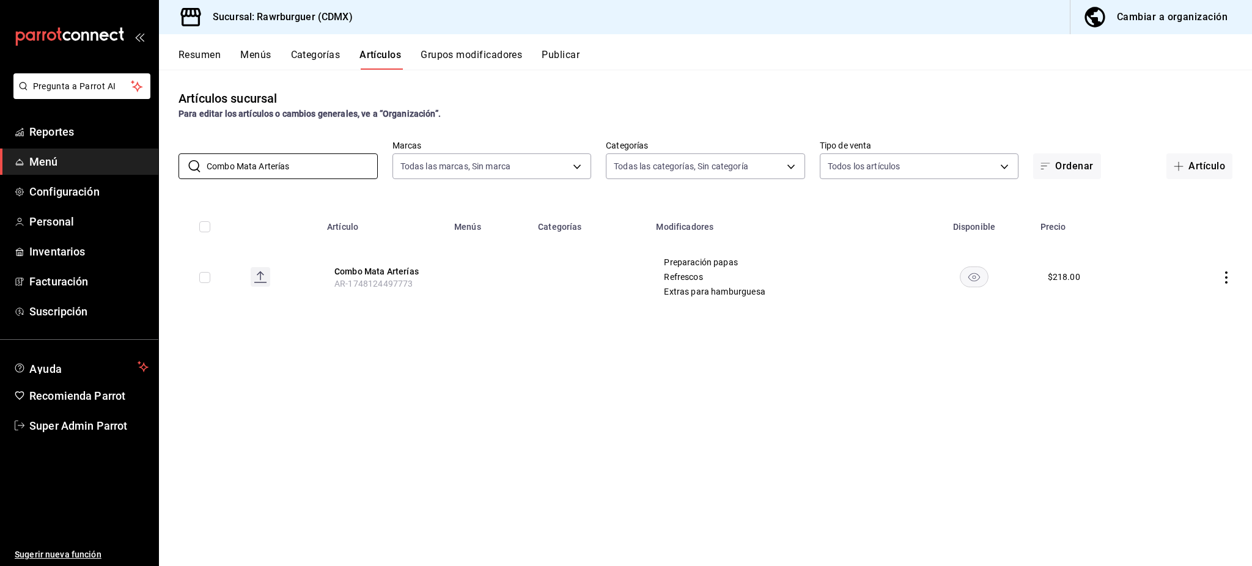
type input "Combo Mata Arterías"
drag, startPoint x: 677, startPoint y: 269, endPoint x: 734, endPoint y: 290, distance: 60.3
click at [732, 288] on div "Preparación papas Refrescos Extras para hamburguesa" at bounding box center [781, 276] width 237 height 39
click at [775, 298] on td "Preparación papas Refrescos Extras para hamburguesa" at bounding box center [781, 277] width 266 height 68
drag, startPoint x: 751, startPoint y: 298, endPoint x: 451, endPoint y: 298, distance: 300.1
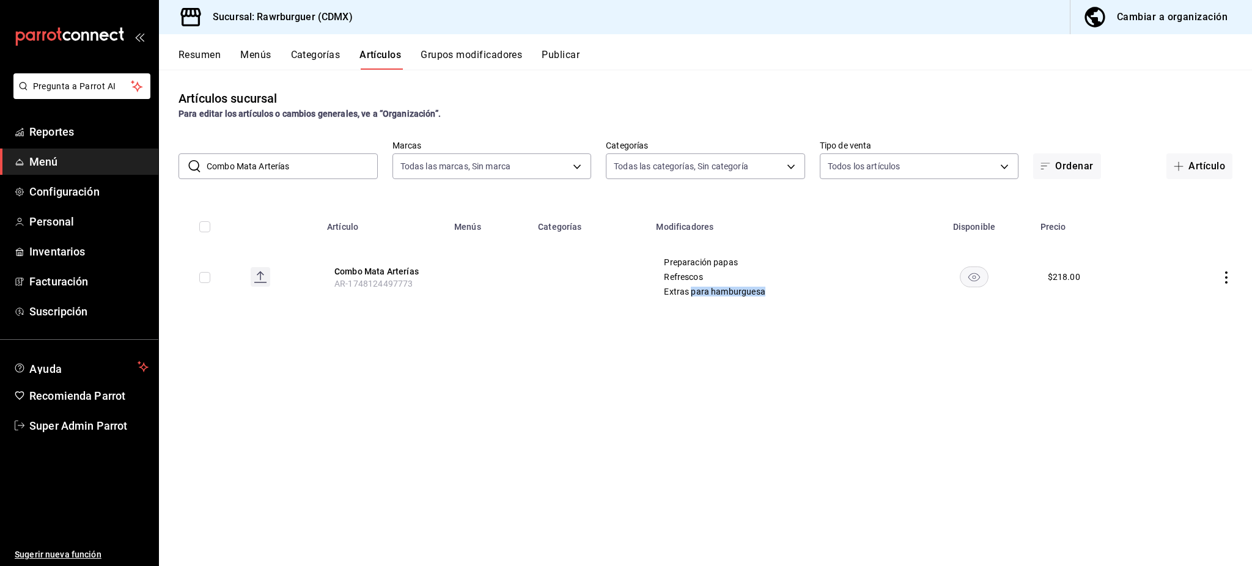
click at [680, 298] on td "Preparación papas Refrescos Extras para hamburguesa" at bounding box center [781, 277] width 266 height 68
click at [364, 268] on button "Combo Mata Arterías" at bounding box center [383, 271] width 98 height 12
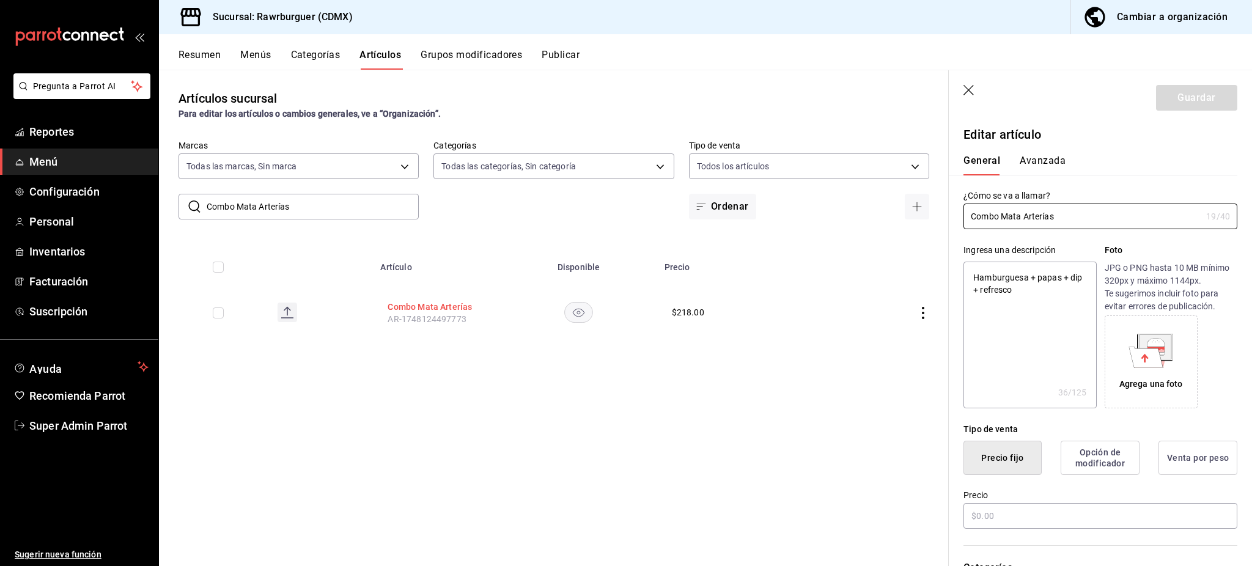
type textarea "x"
type input "$218.00"
click at [962, 89] on header "Guardar" at bounding box center [1099, 95] width 303 height 50
click at [969, 89] on icon "button" at bounding box center [969, 91] width 12 height 12
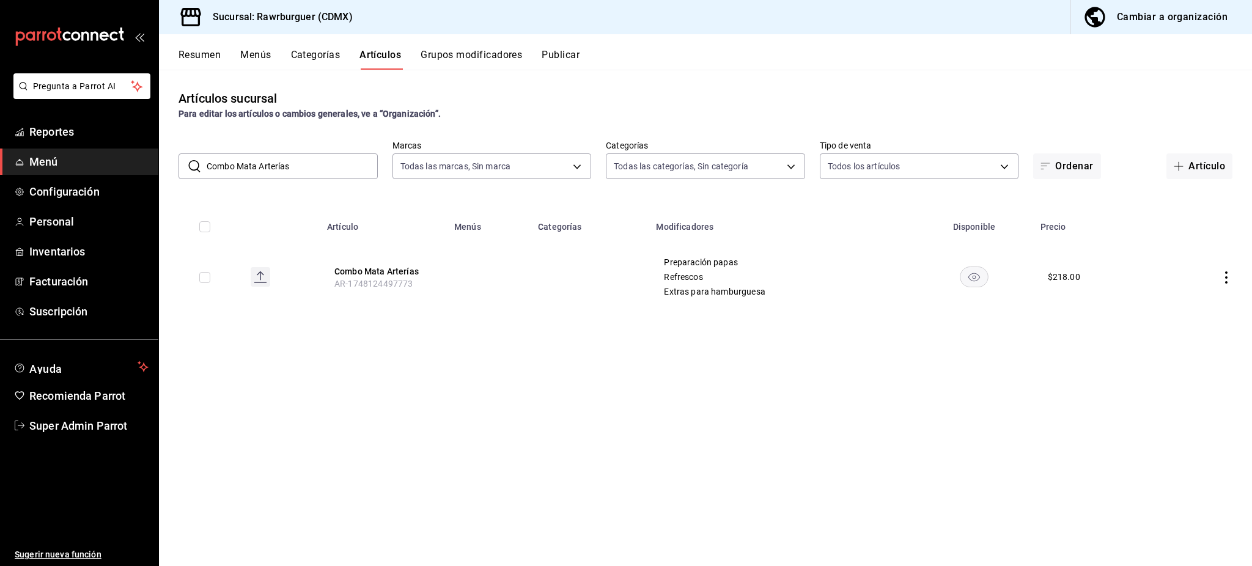
click at [393, 277] on th "Combo Mata Arterías AR-1748124497773" at bounding box center [383, 277] width 127 height 68
click at [392, 272] on button "Combo Mata Arterías" at bounding box center [383, 271] width 98 height 12
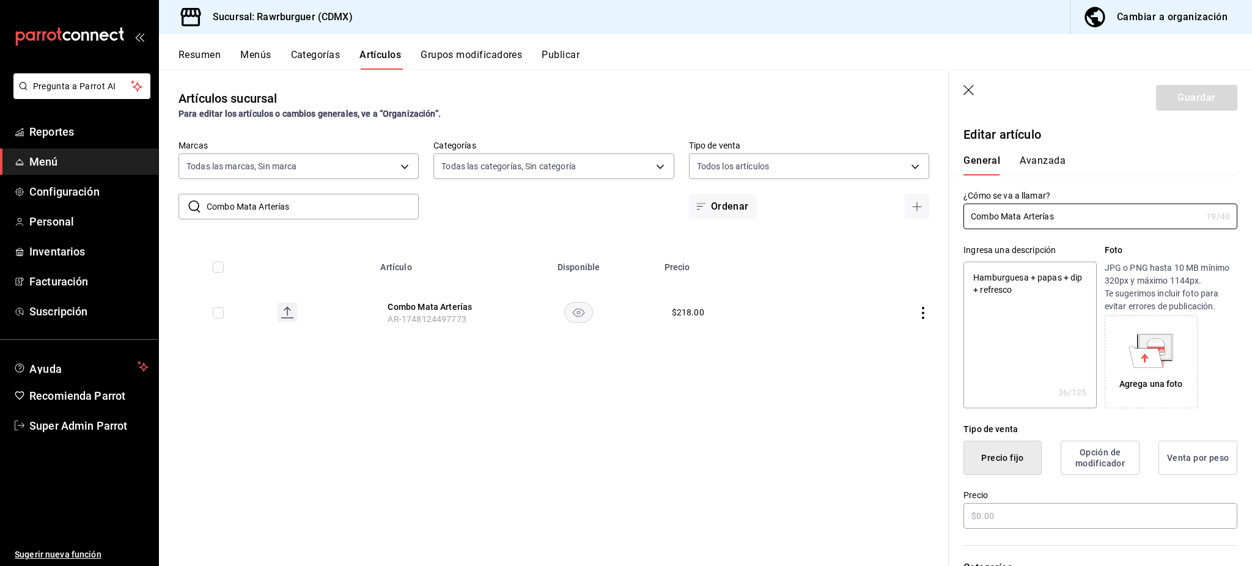
type textarea "x"
type input "$218.00"
click at [968, 90] on icon "button" at bounding box center [968, 90] width 10 height 10
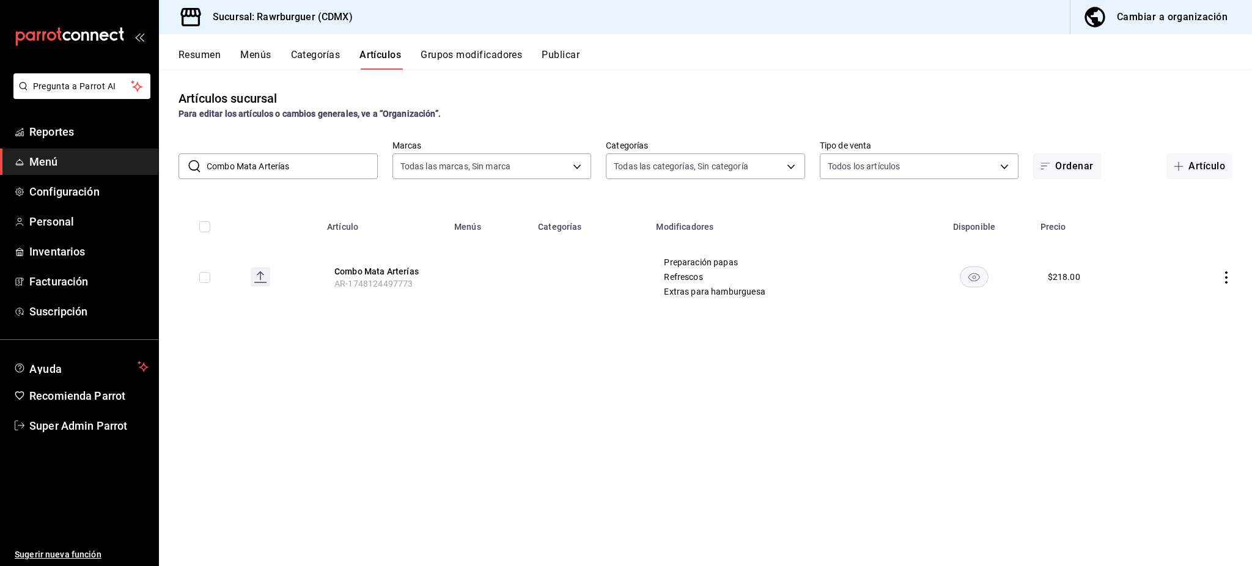
click at [307, 161] on input "Combo Mata Arterías" at bounding box center [292, 166] width 171 height 24
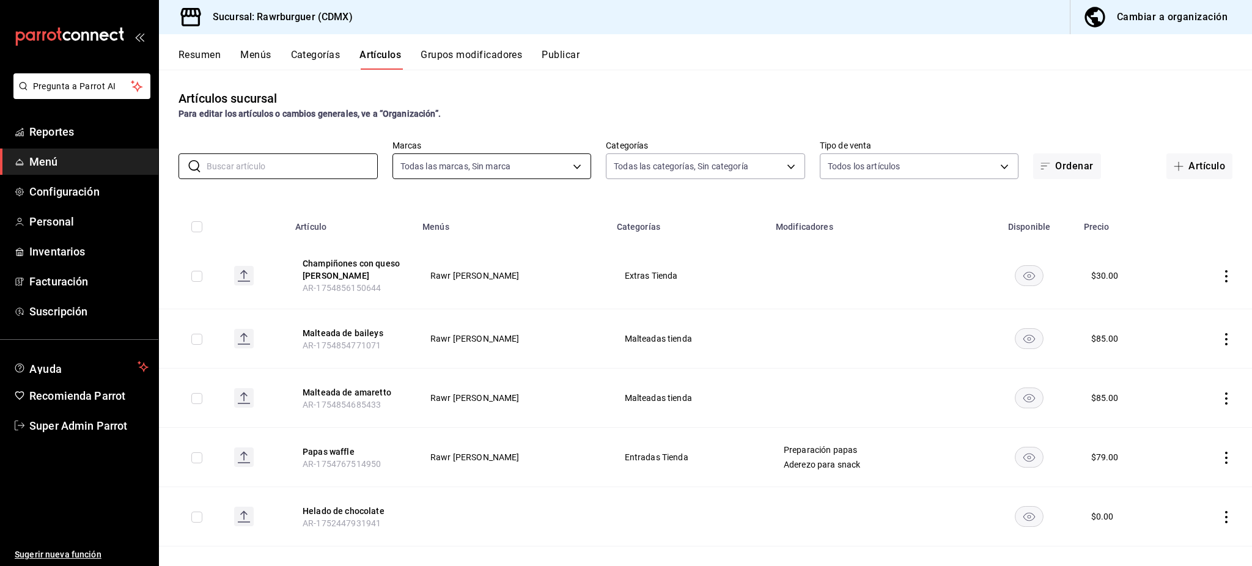
click at [439, 164] on body "Pregunta a Parrot AI Reportes Menú Configuración Personal Inventarios Facturaci…" at bounding box center [626, 283] width 1252 height 566
click at [469, 222] on span "Todas las marcas" at bounding box center [498, 224] width 156 height 13
checkbox input "false"
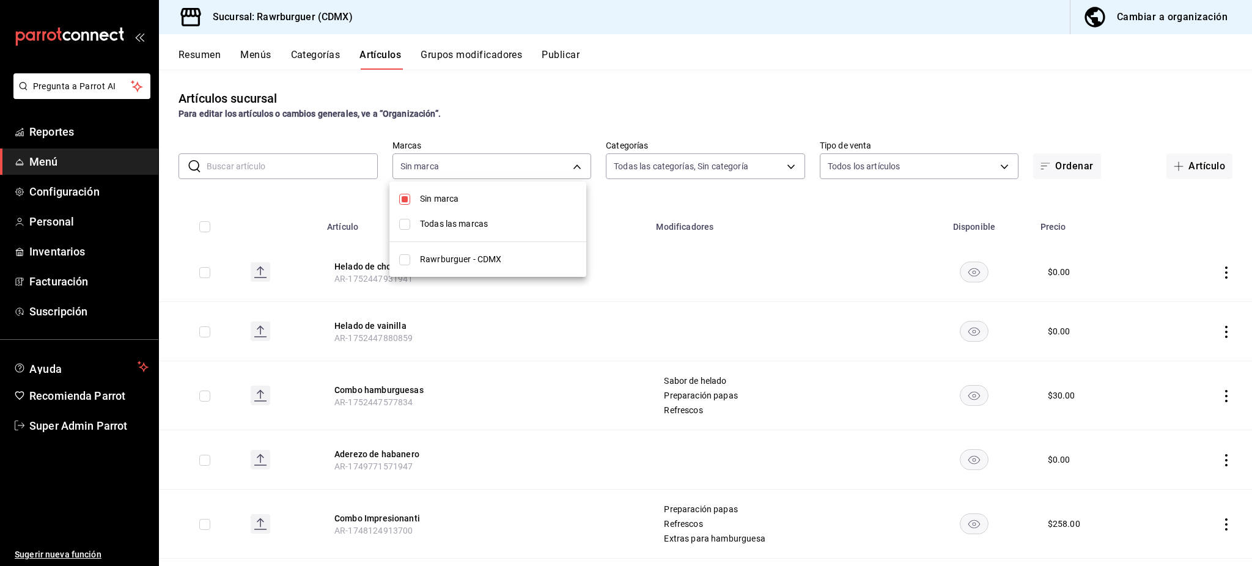
click at [711, 185] on div at bounding box center [626, 283] width 1252 height 566
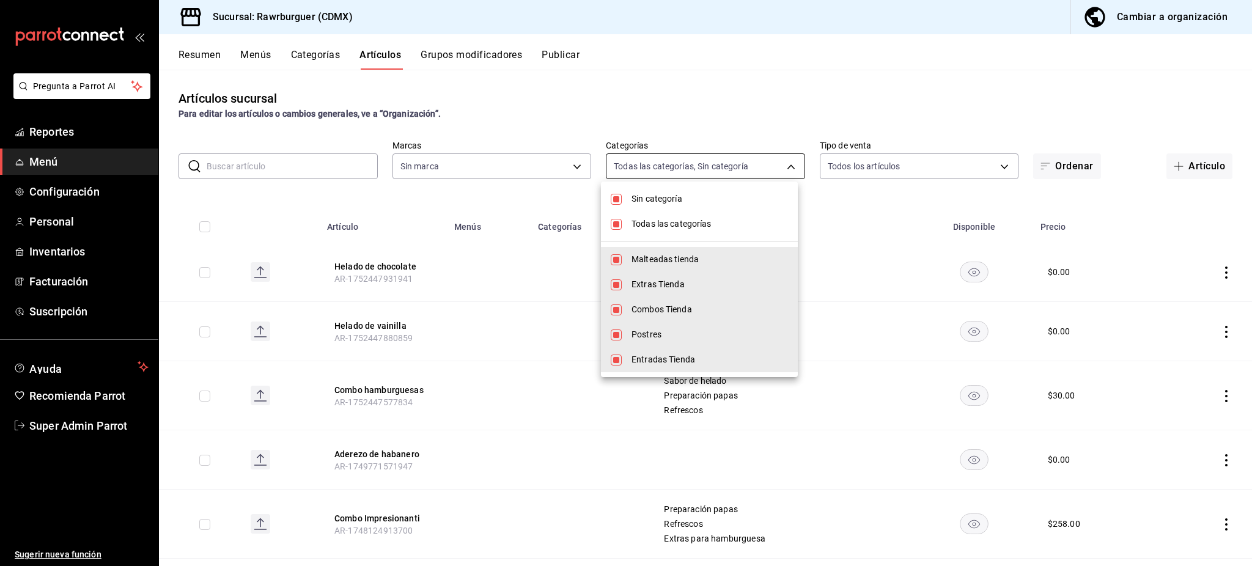
click at [700, 163] on body "Pregunta a Parrot AI Reportes Menú Configuración Personal Inventarios Facturaci…" at bounding box center [626, 283] width 1252 height 566
click at [673, 219] on span "Todas las categorías" at bounding box center [709, 224] width 156 height 13
checkbox input "false"
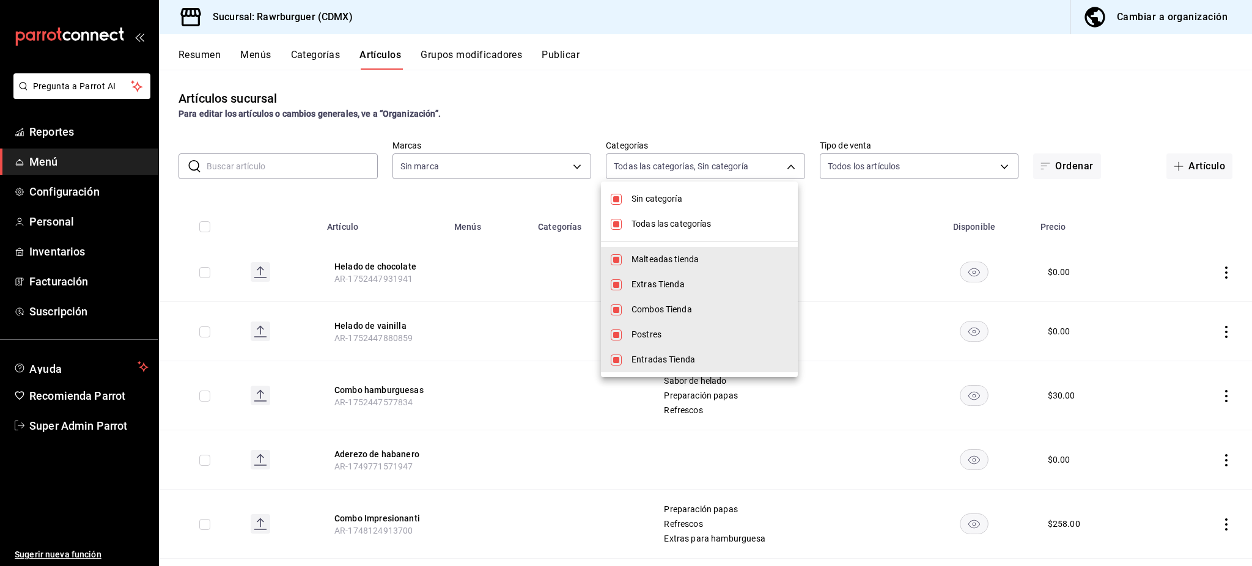
checkbox input "false"
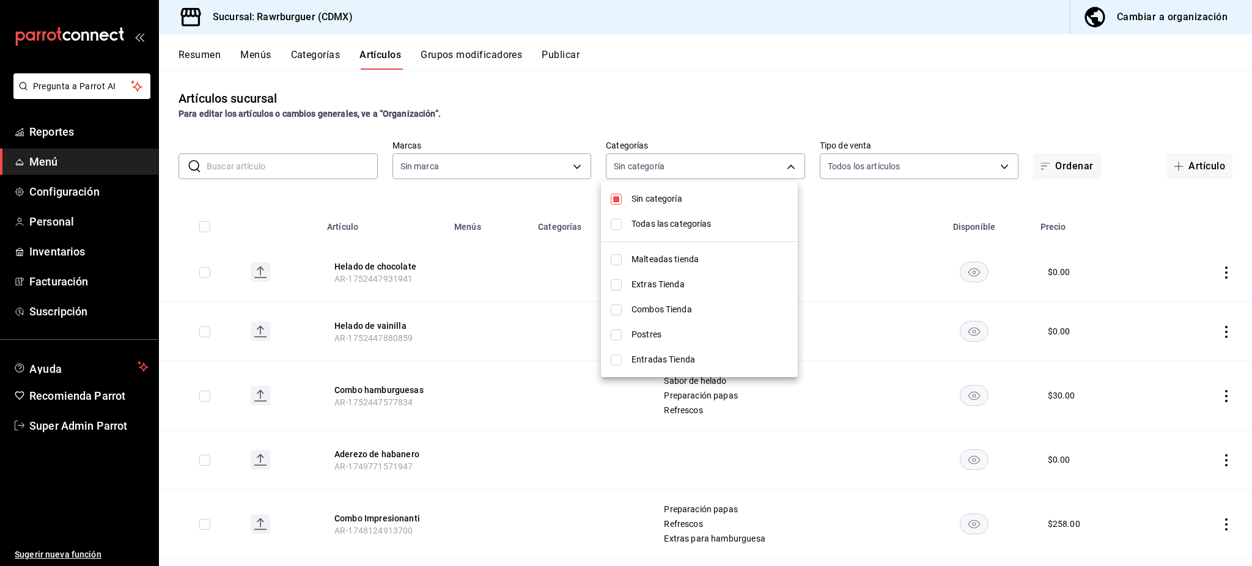
click at [574, 112] on div at bounding box center [626, 283] width 1252 height 566
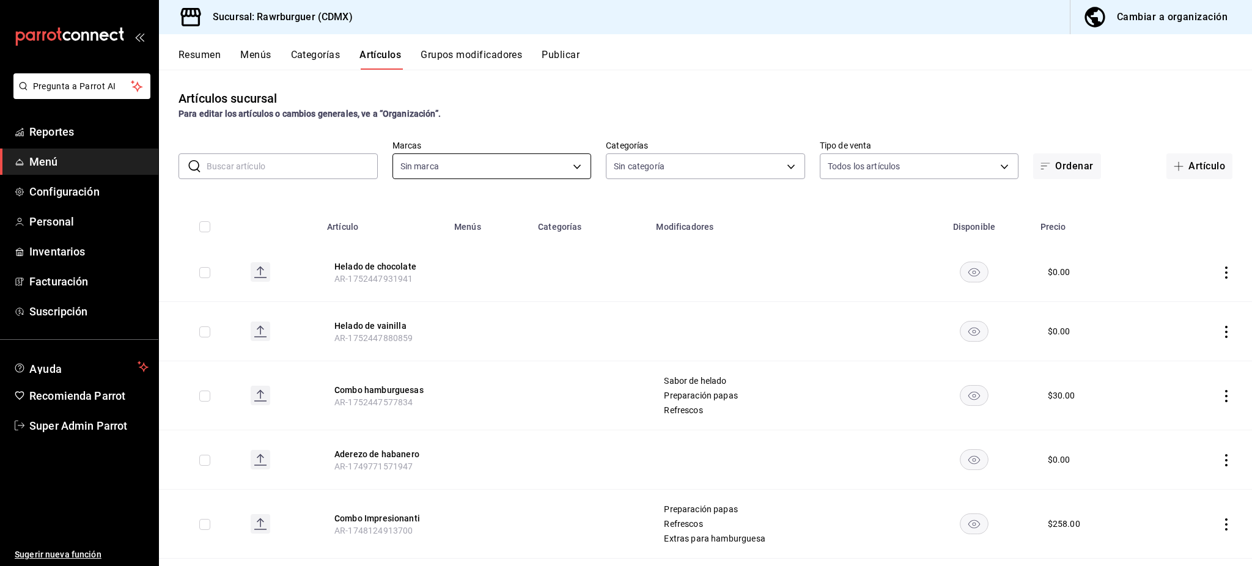
click at [524, 170] on body "Pregunta a Parrot AI Reportes Menú Configuración Personal Inventarios Facturaci…" at bounding box center [626, 283] width 1252 height 566
click at [494, 196] on span "Sin marca" at bounding box center [498, 198] width 156 height 13
click at [525, 196] on span "Sin marca" at bounding box center [498, 198] width 156 height 13
checkbox input "true"
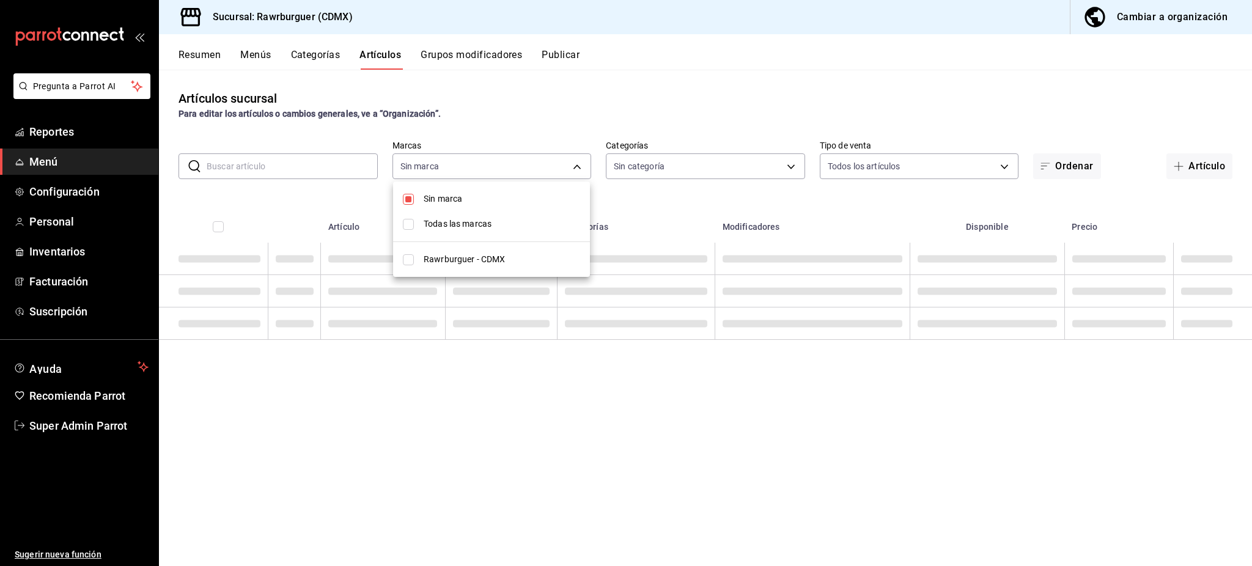
click at [499, 219] on span "Todas las marcas" at bounding box center [501, 224] width 156 height 13
type input "c688a348-8af5-4db2-8017-60906265672a"
checkbox input "true"
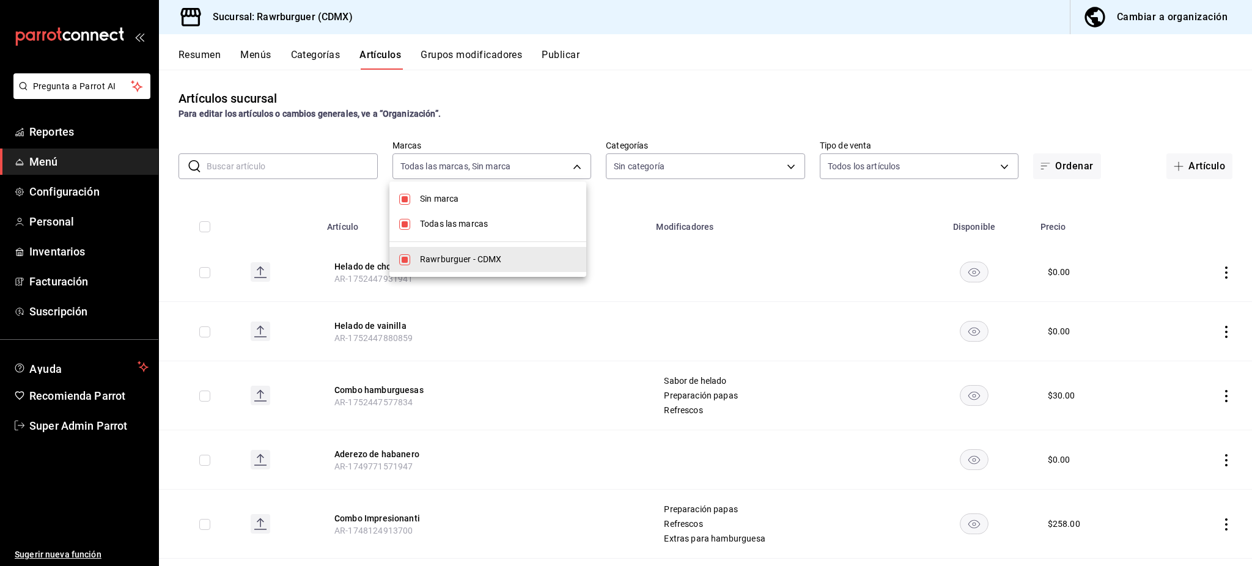
click at [725, 157] on div at bounding box center [626, 283] width 1252 height 566
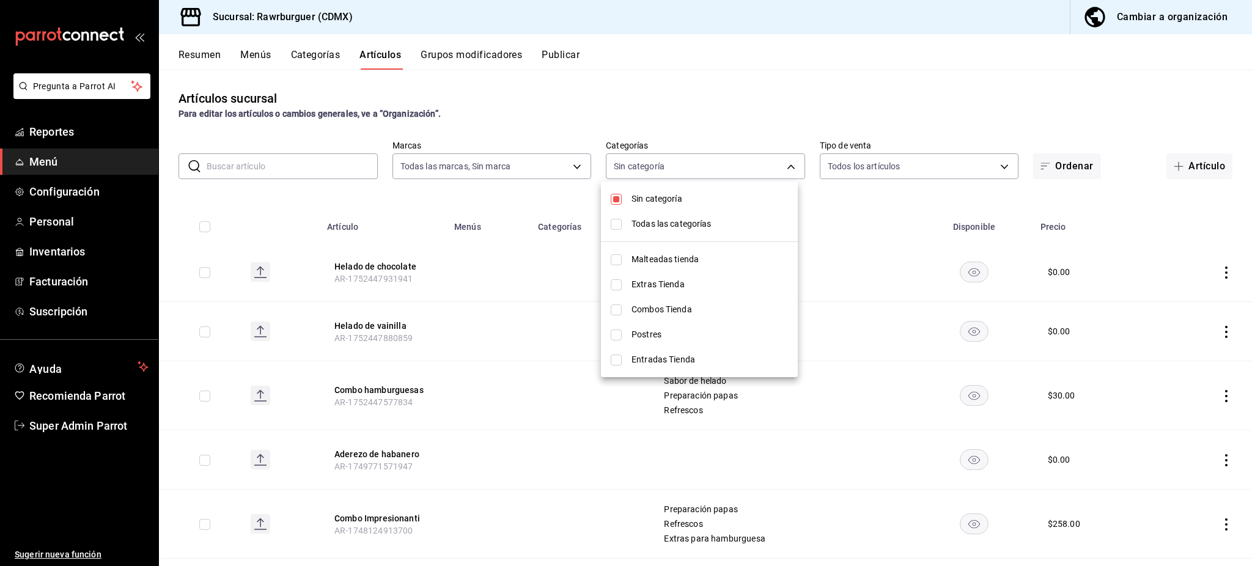
click at [714, 172] on body "Pregunta a Parrot AI Reportes Menú Configuración Personal Inventarios Facturaci…" at bounding box center [626, 283] width 1252 height 566
click at [656, 211] on li "Todas las categorías" at bounding box center [699, 223] width 197 height 25
type input "6e3d98d8-7e4a-4944-804f-3cc8072a6d51,6d308737-ecb7-40a3-9422-f7d756e86295,c4e3f…"
checkbox input "true"
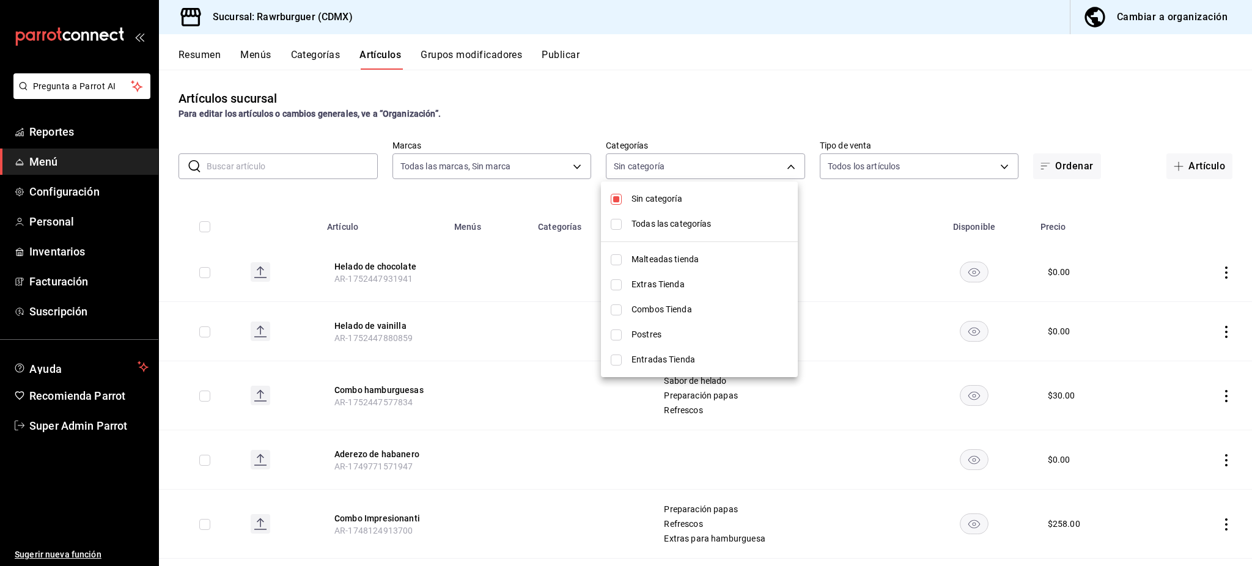
checkbox input "true"
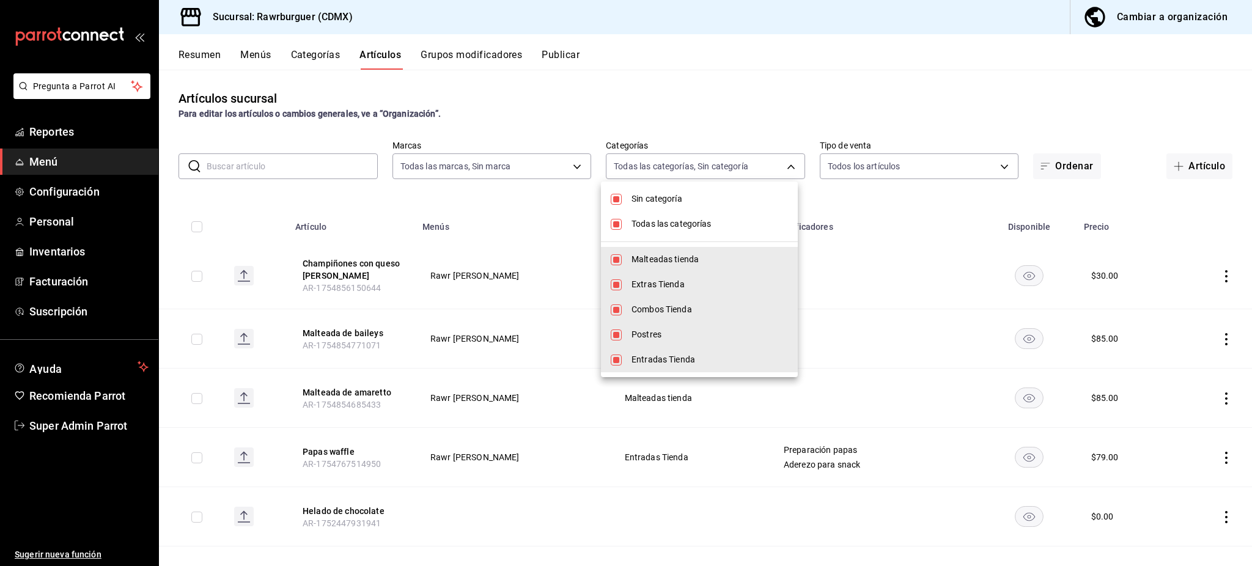
click at [578, 103] on div at bounding box center [626, 283] width 1252 height 566
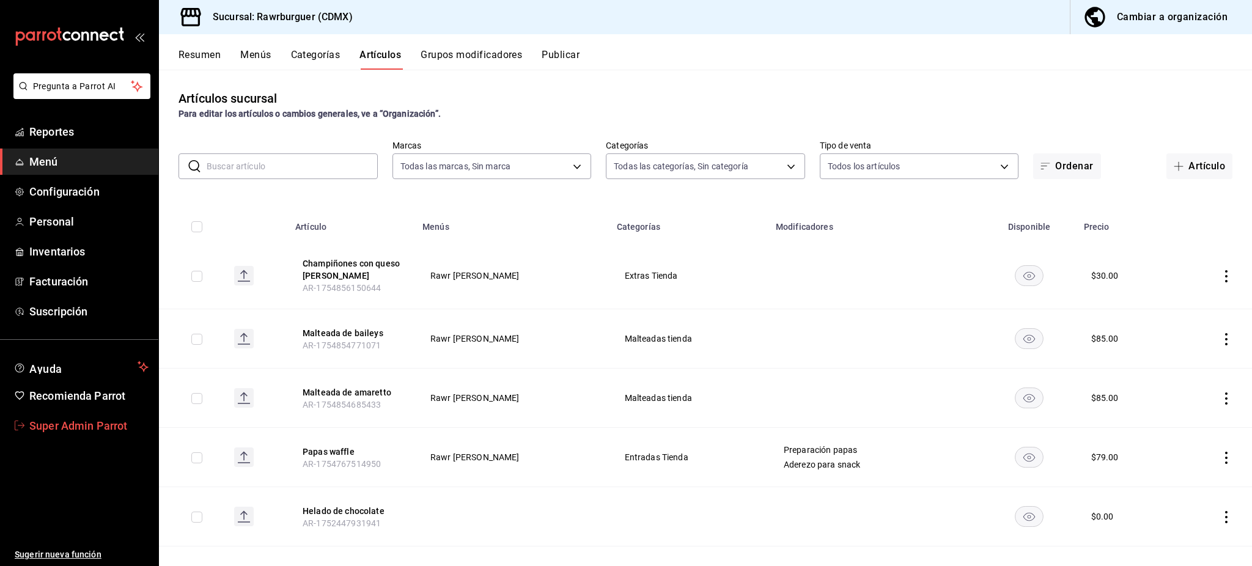
click at [103, 427] on span "Super Admin Parrot" at bounding box center [88, 425] width 119 height 16
